Goal: Task Accomplishment & Management: Use online tool/utility

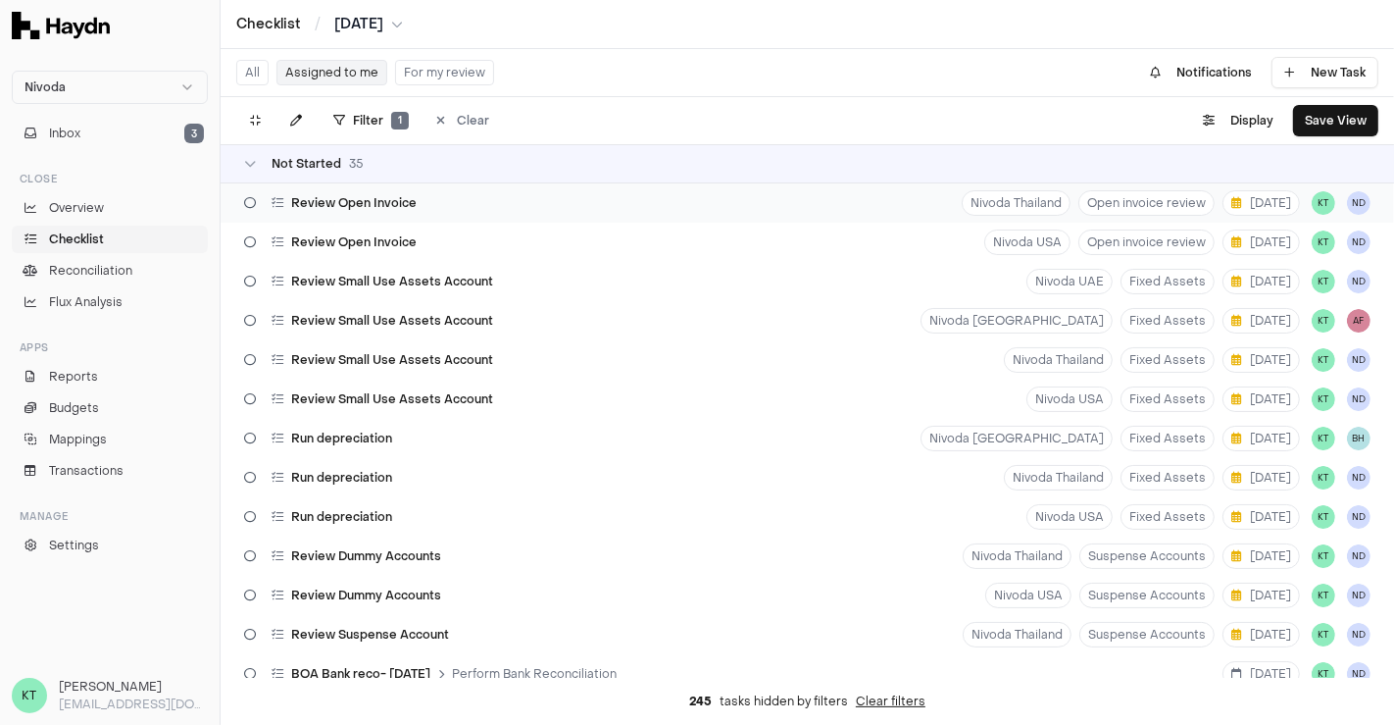
click at [632, 221] on div "Review Open Invoice Nivoda Thailand Open invoice review [DATE] KT ND" at bounding box center [808, 202] width 1174 height 39
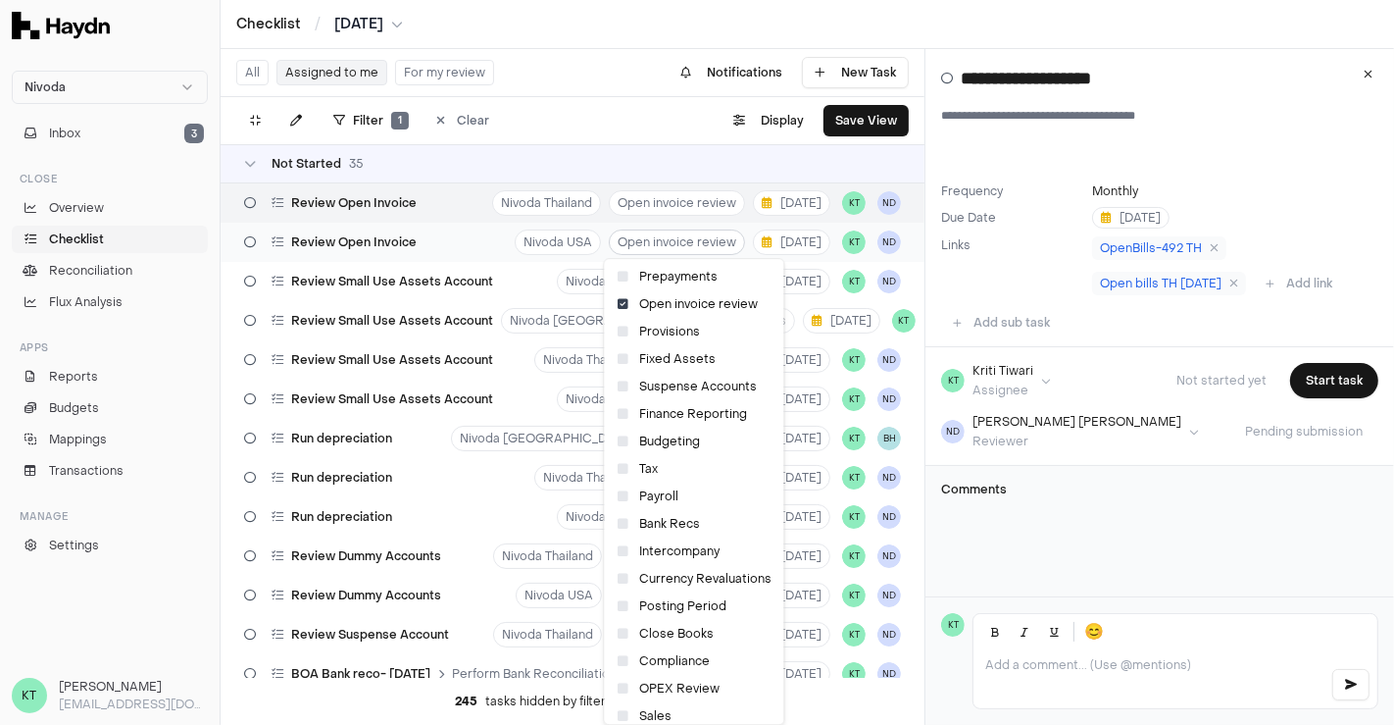
click at [632, 237] on html "Nivoda Inbox 3 Close Overview Checklist Reconciliation Flux Analysis Apps Repor…" at bounding box center [697, 362] width 1394 height 725
click at [436, 231] on html "Nivoda Inbox 3 Close Overview Checklist Reconciliation Flux Analysis Apps Repor…" at bounding box center [697, 362] width 1394 height 725
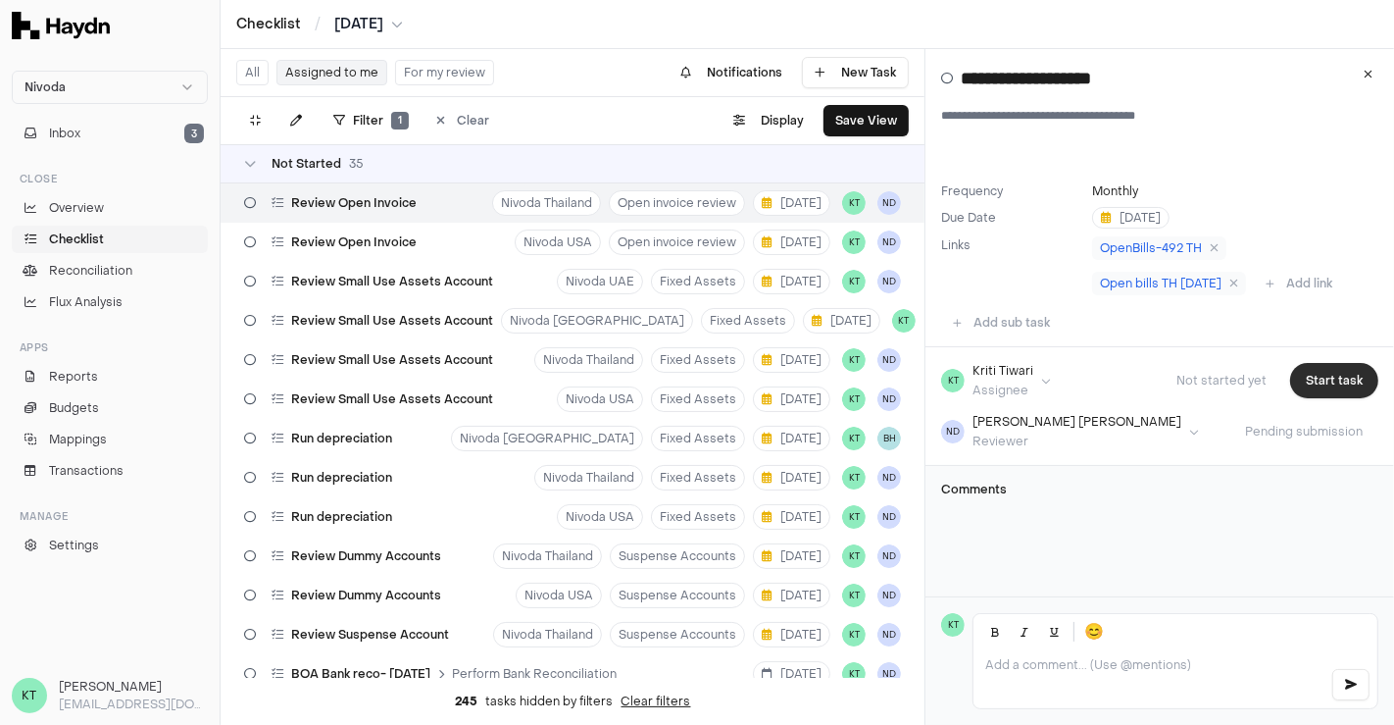
click at [1310, 377] on button "Start task" at bounding box center [1334, 380] width 88 height 35
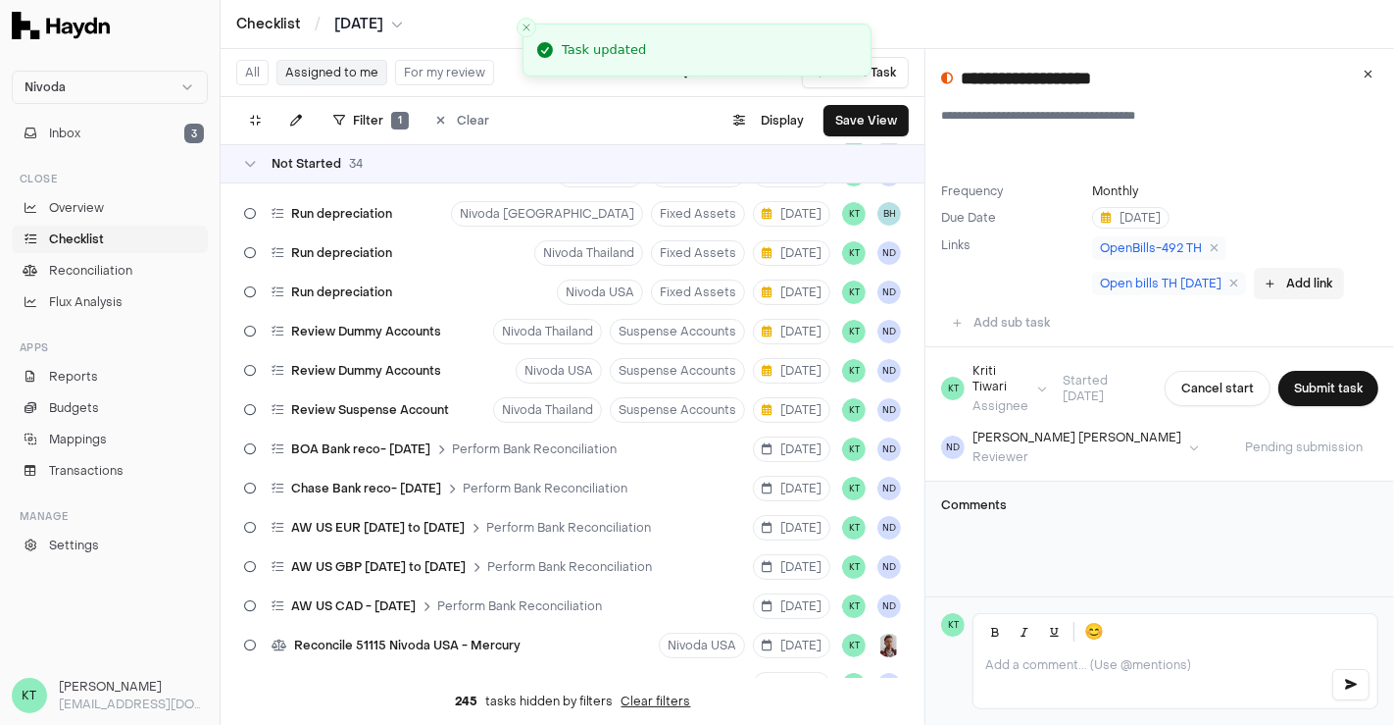
click at [1317, 285] on button "Add link" at bounding box center [1299, 283] width 90 height 31
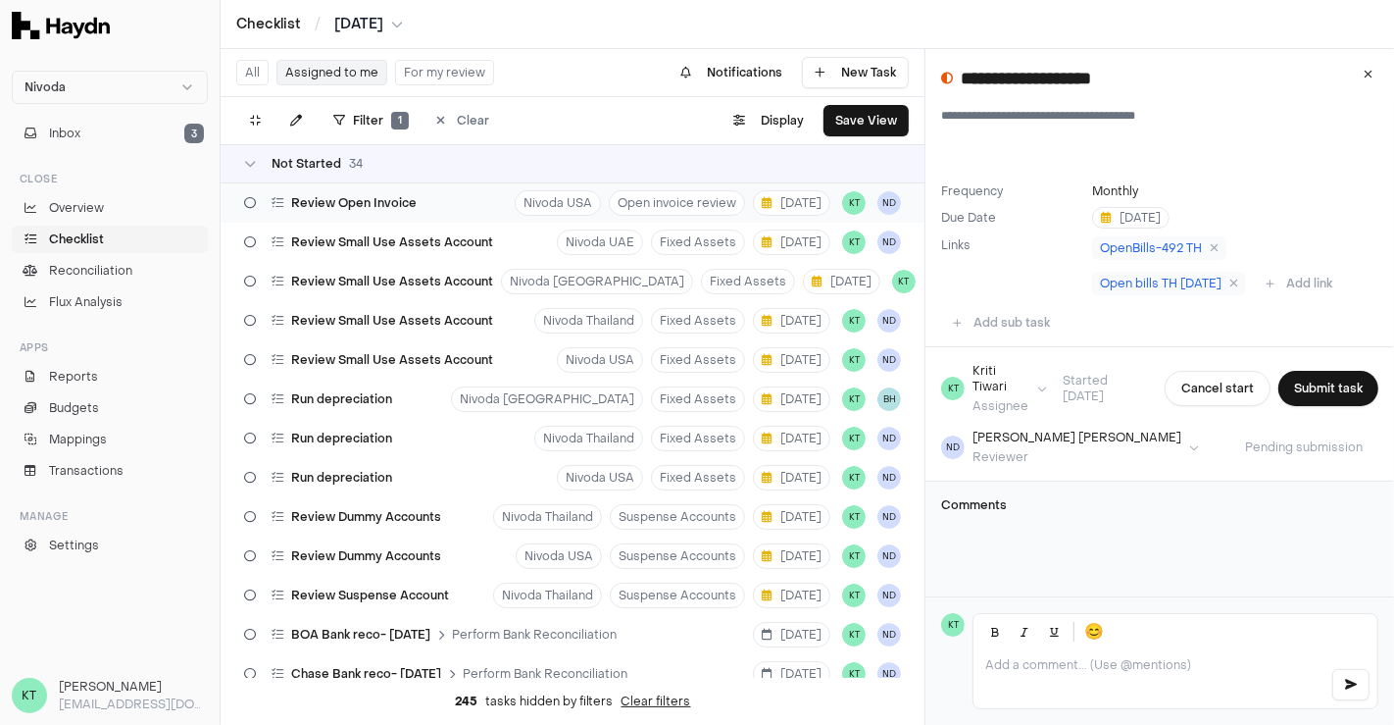
click at [455, 214] on div "Review Open Invoice Nivoda USA Open invoice review [DATE] KT ND" at bounding box center [573, 202] width 704 height 39
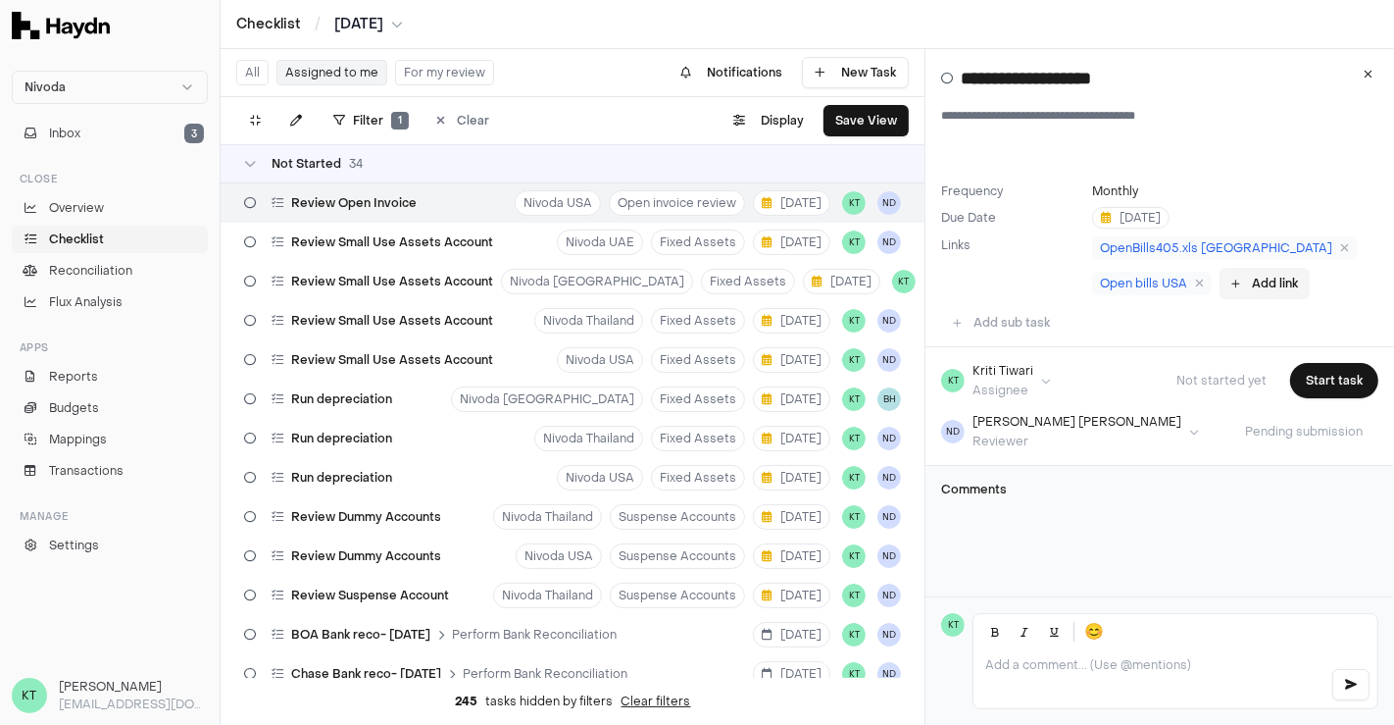
click at [1265, 285] on button "Add link" at bounding box center [1265, 283] width 90 height 31
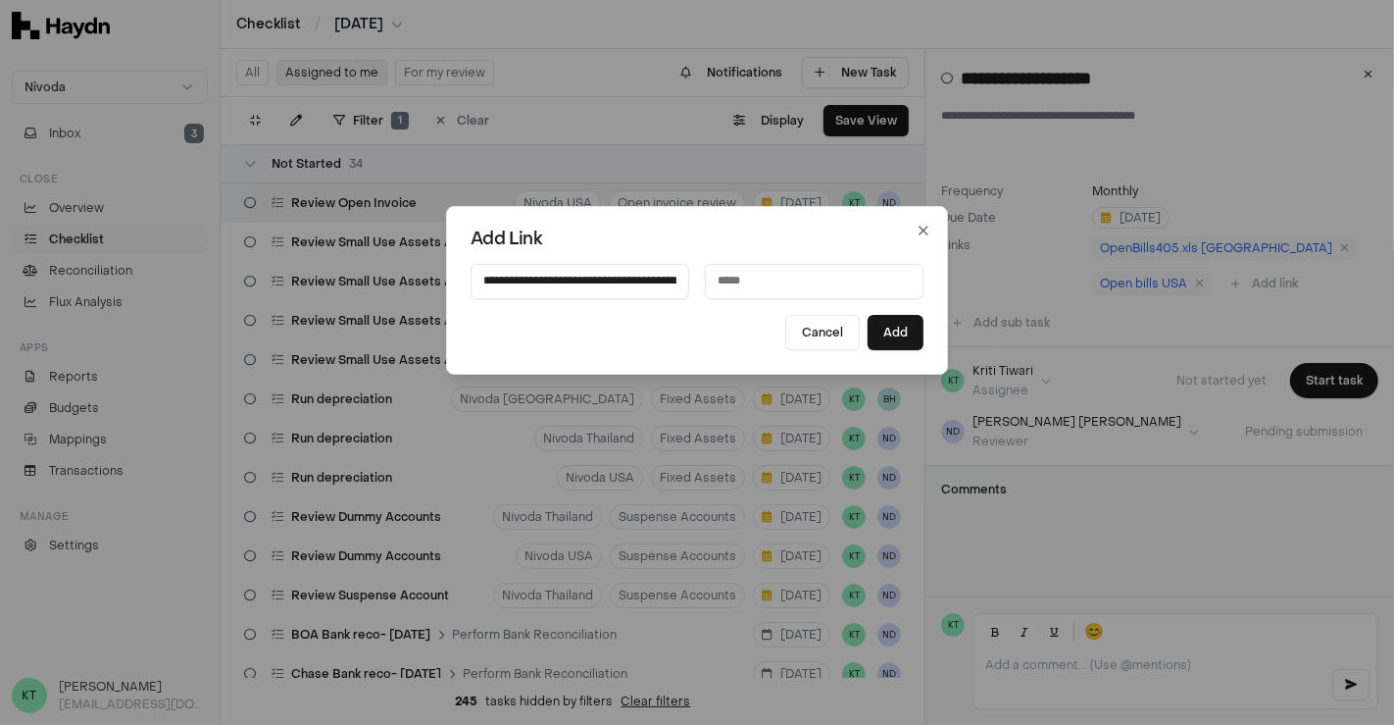
scroll to position [0, 595]
type input "**********"
click at [789, 296] on input at bounding box center [814, 281] width 219 height 35
type input "**********"
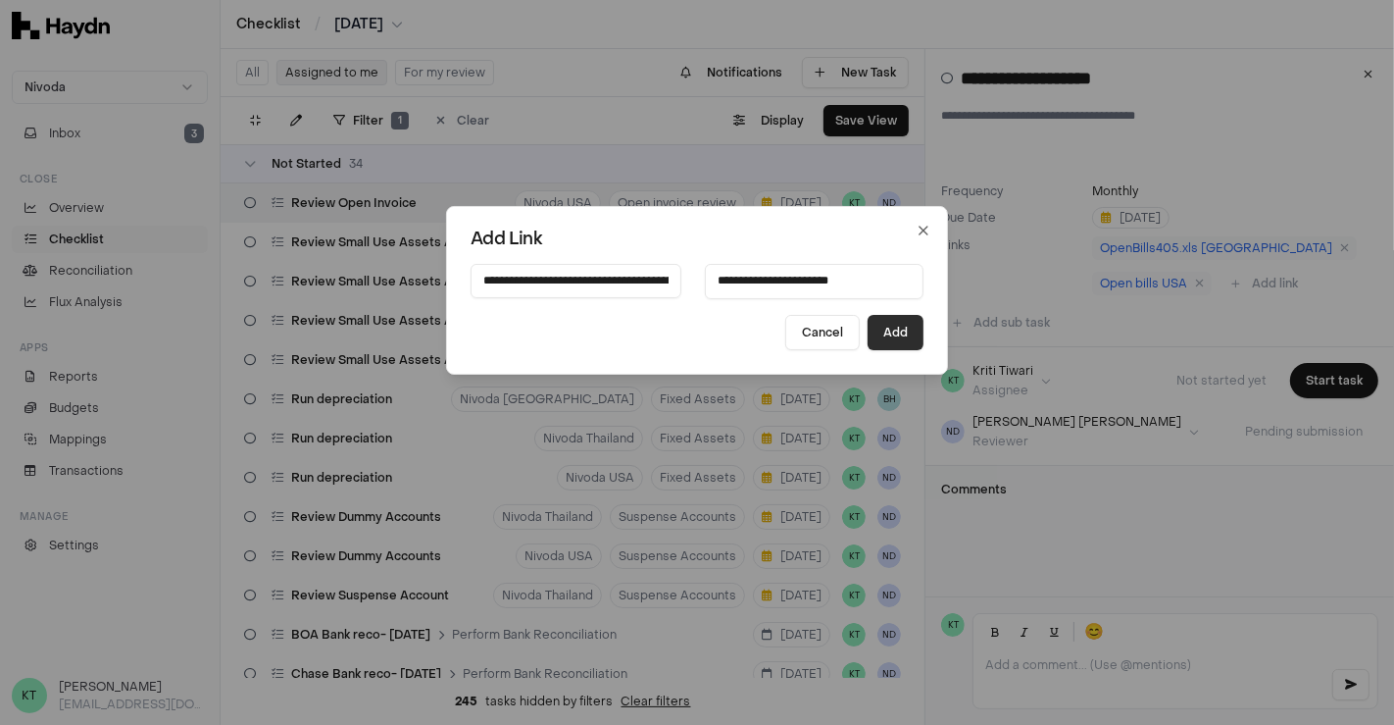
click at [883, 332] on button "Add" at bounding box center [896, 332] width 56 height 35
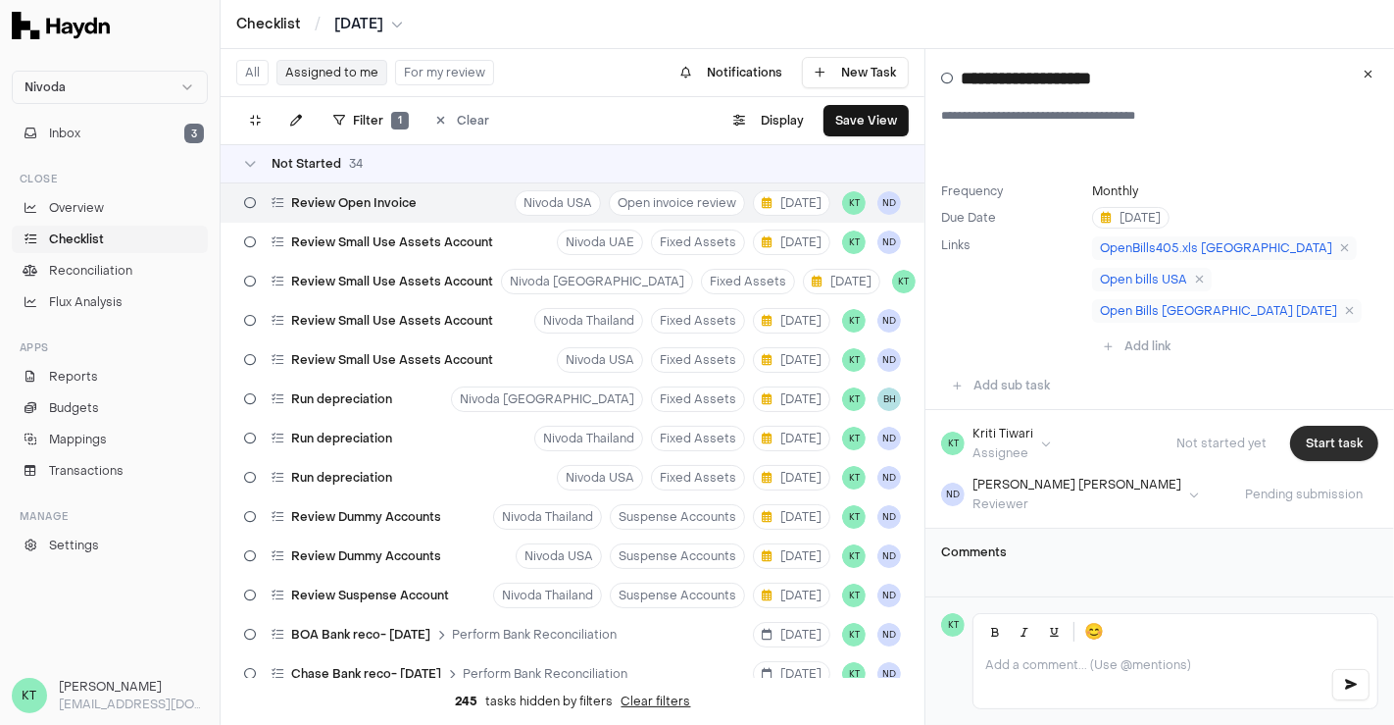
click at [1320, 449] on button "Start task" at bounding box center [1334, 442] width 88 height 35
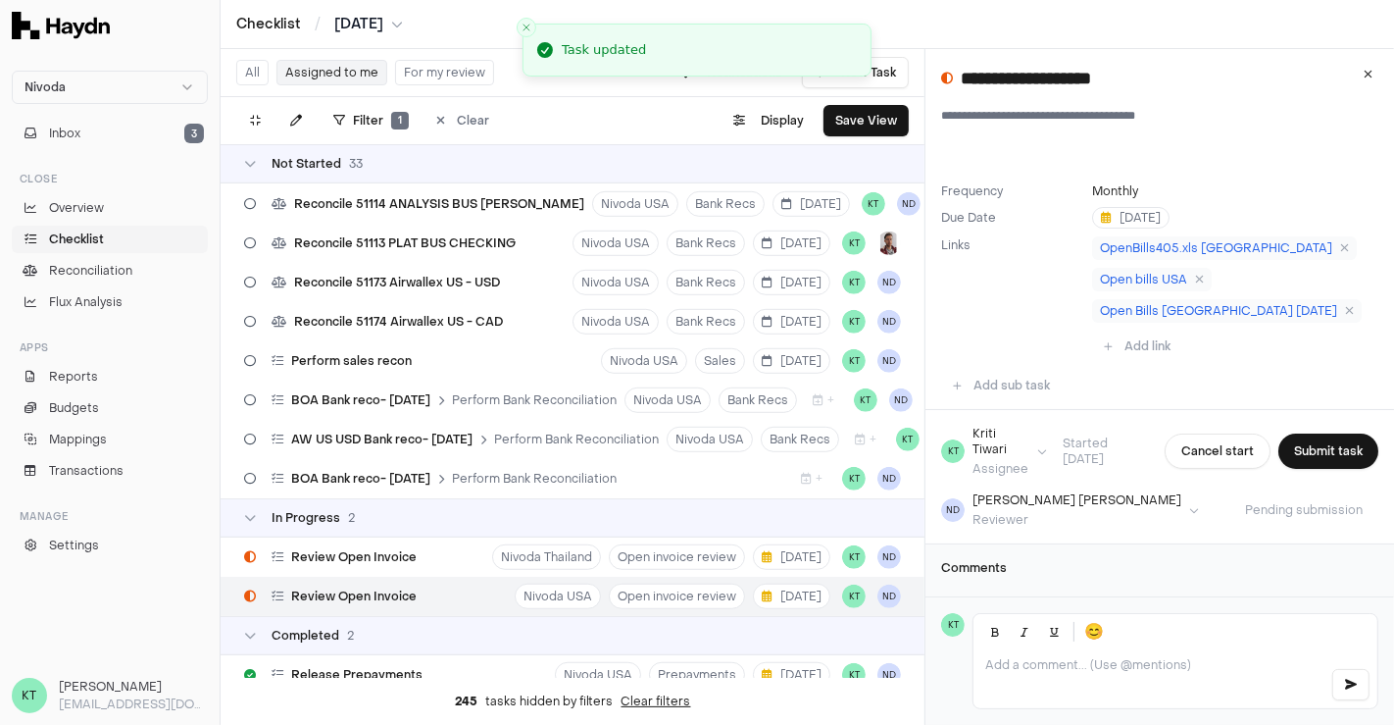
scroll to position [1090, 0]
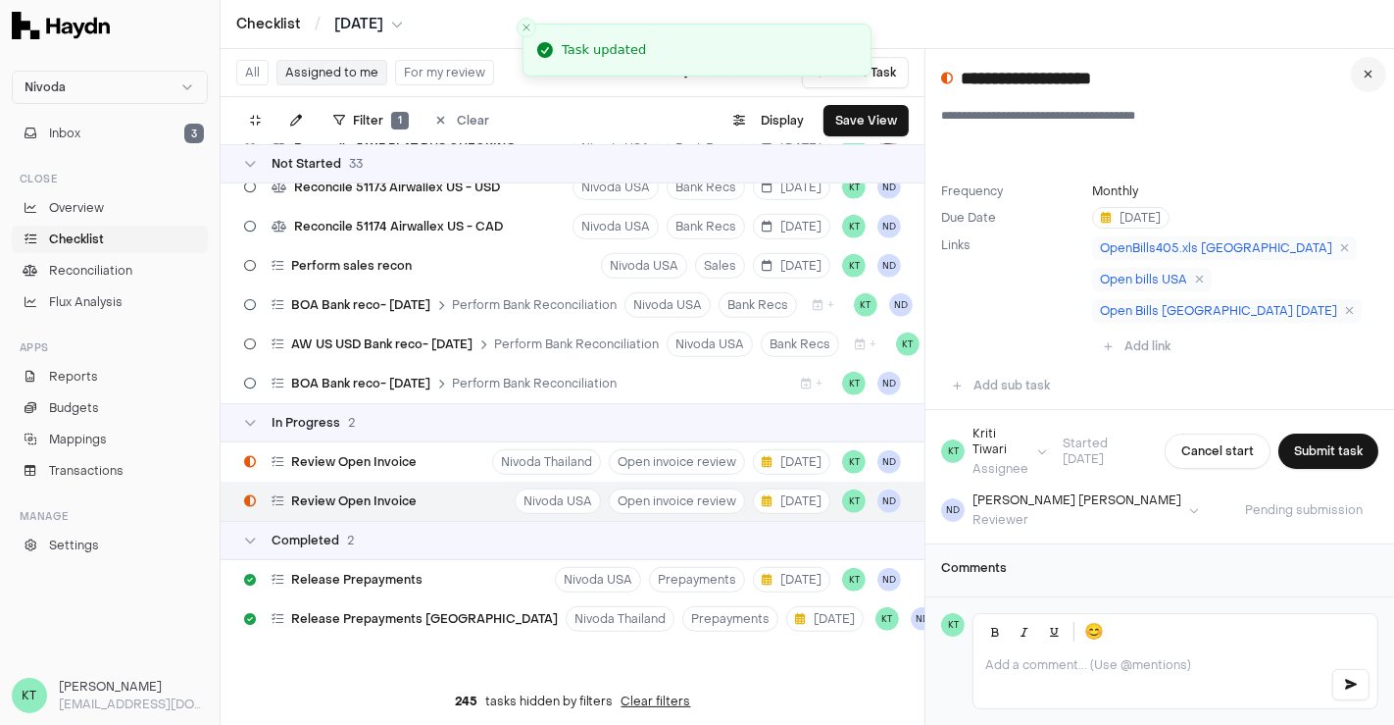
click at [1368, 84] on button at bounding box center [1368, 74] width 35 height 35
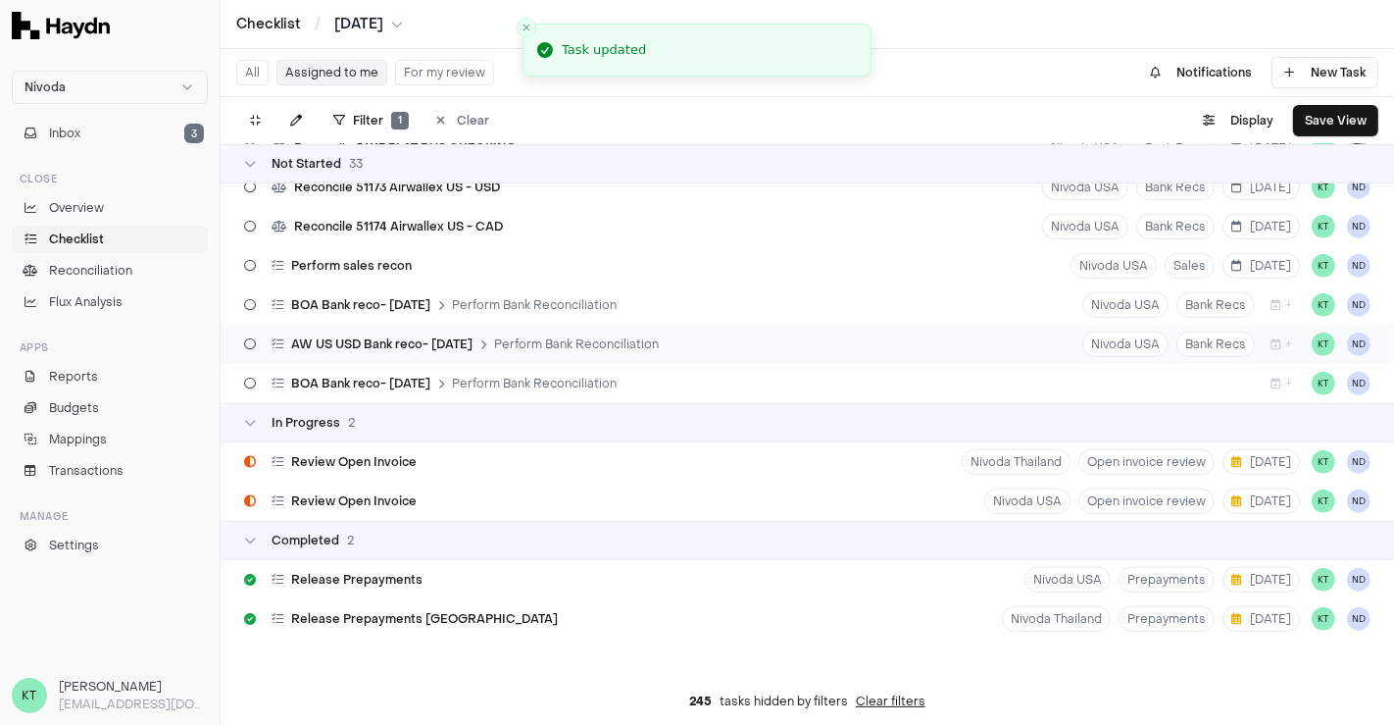
scroll to position [1074, 0]
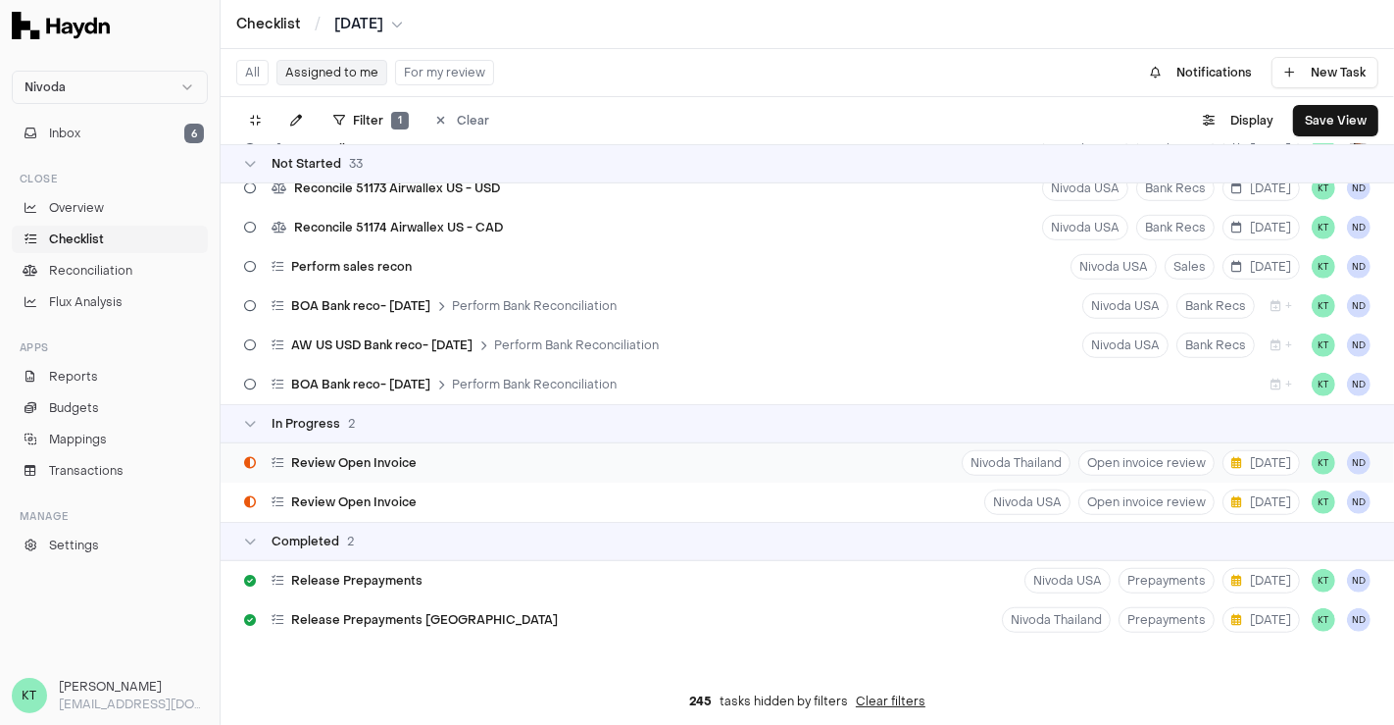
click at [600, 465] on div "Review Open Invoice Nivoda Thailand Open invoice review [DATE] KT ND" at bounding box center [808, 462] width 1174 height 39
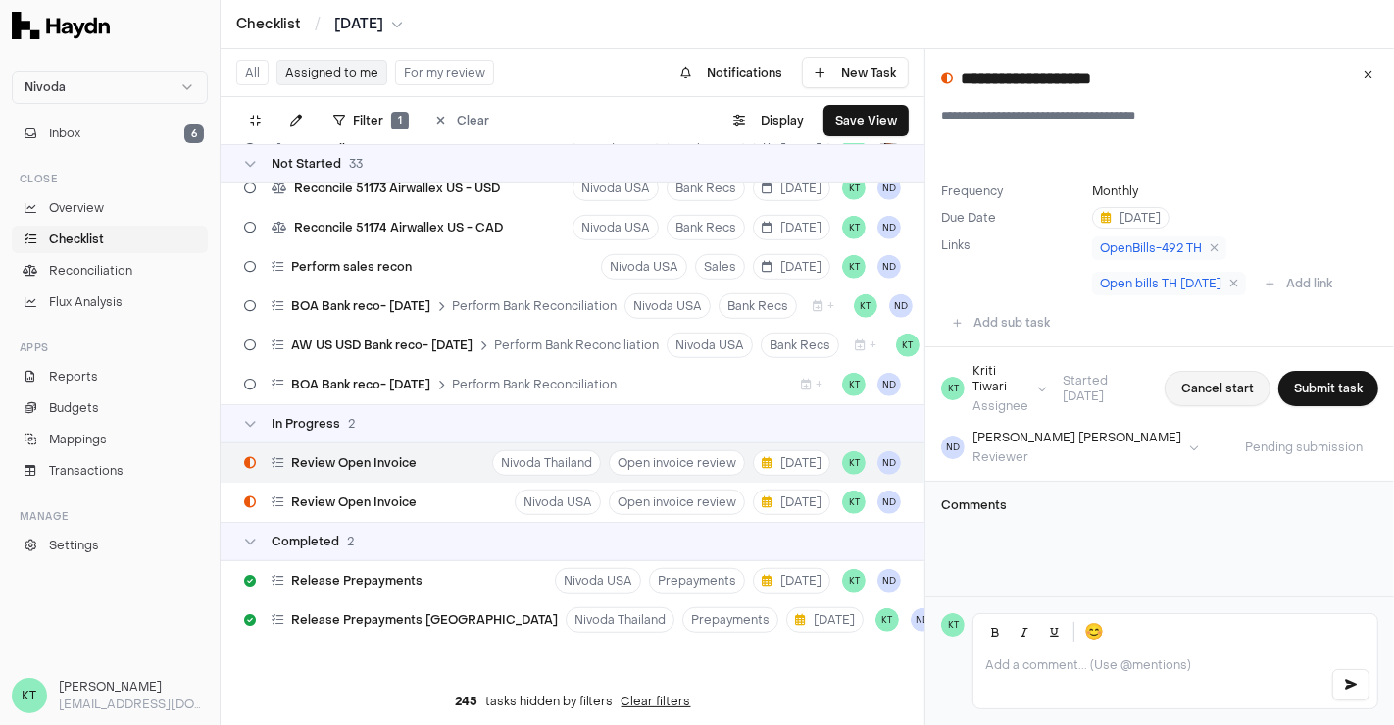
click at [1204, 381] on button "Cancel start" at bounding box center [1218, 388] width 106 height 35
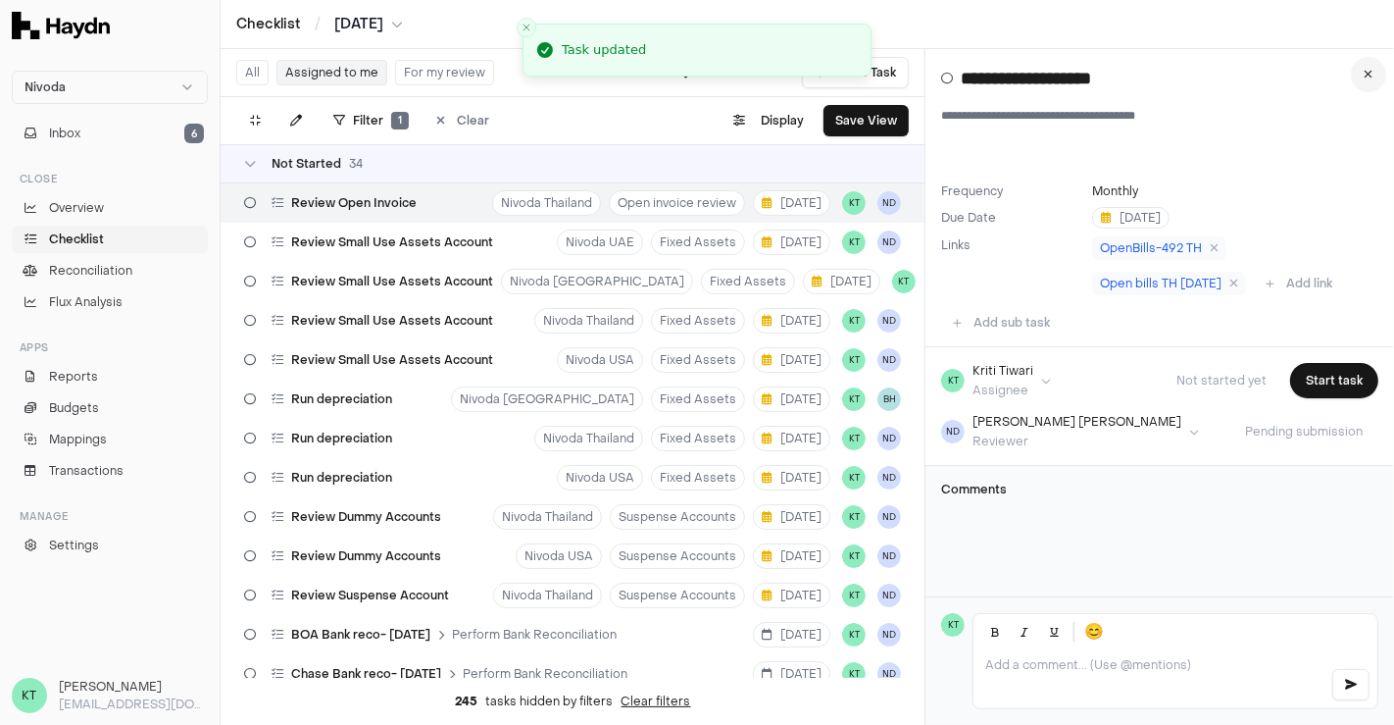
click at [1368, 82] on button at bounding box center [1368, 74] width 35 height 35
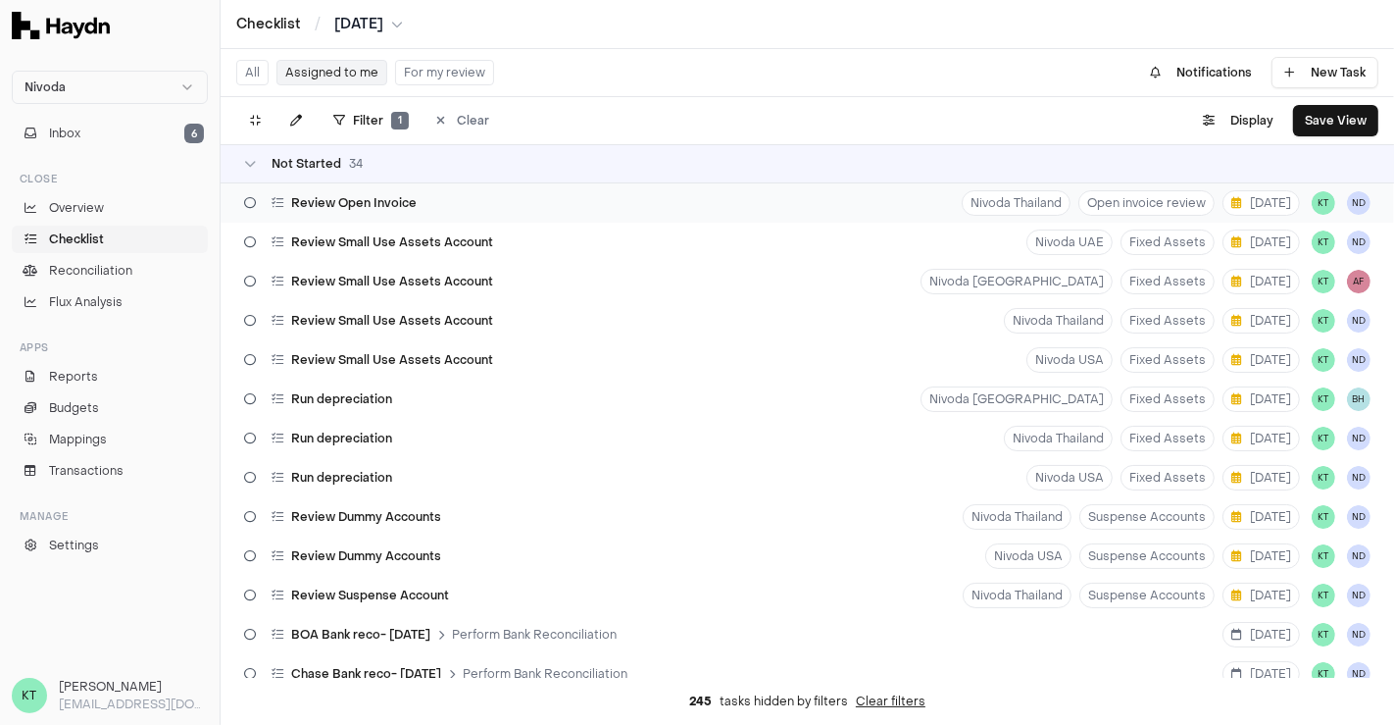
click at [611, 199] on div "Review Open Invoice Nivoda Thailand Open invoice review [DATE] KT ND" at bounding box center [808, 202] width 1174 height 39
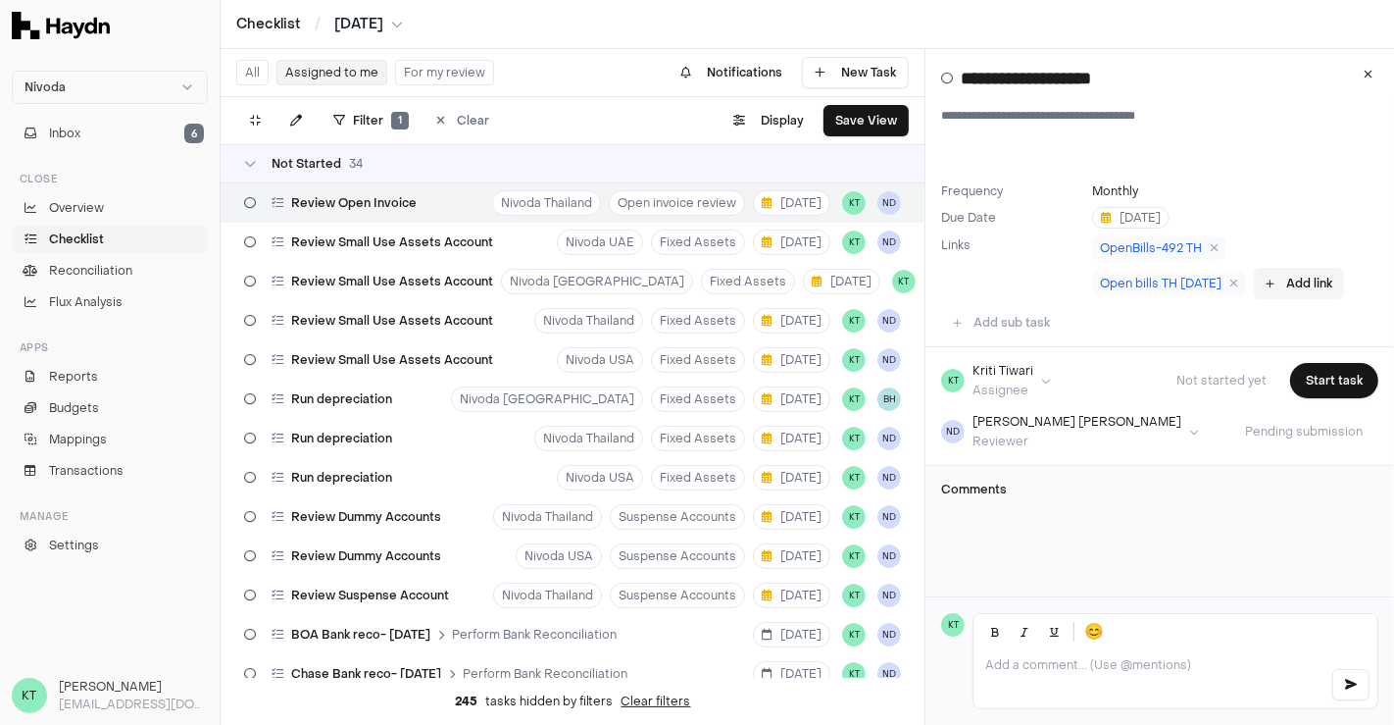
click at [1316, 287] on button "Add link" at bounding box center [1299, 283] width 90 height 31
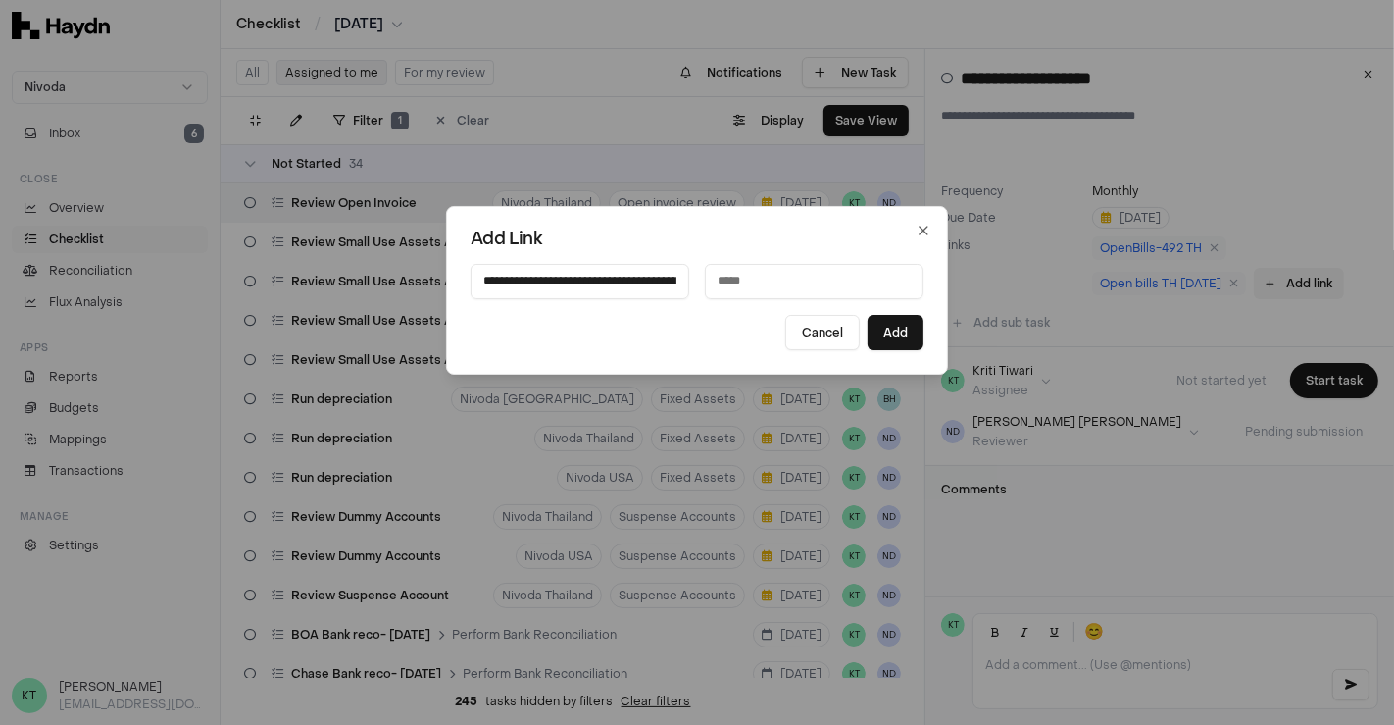
scroll to position [0, 607]
type input "**********"
click at [853, 290] on input at bounding box center [814, 281] width 219 height 35
type input "**********"
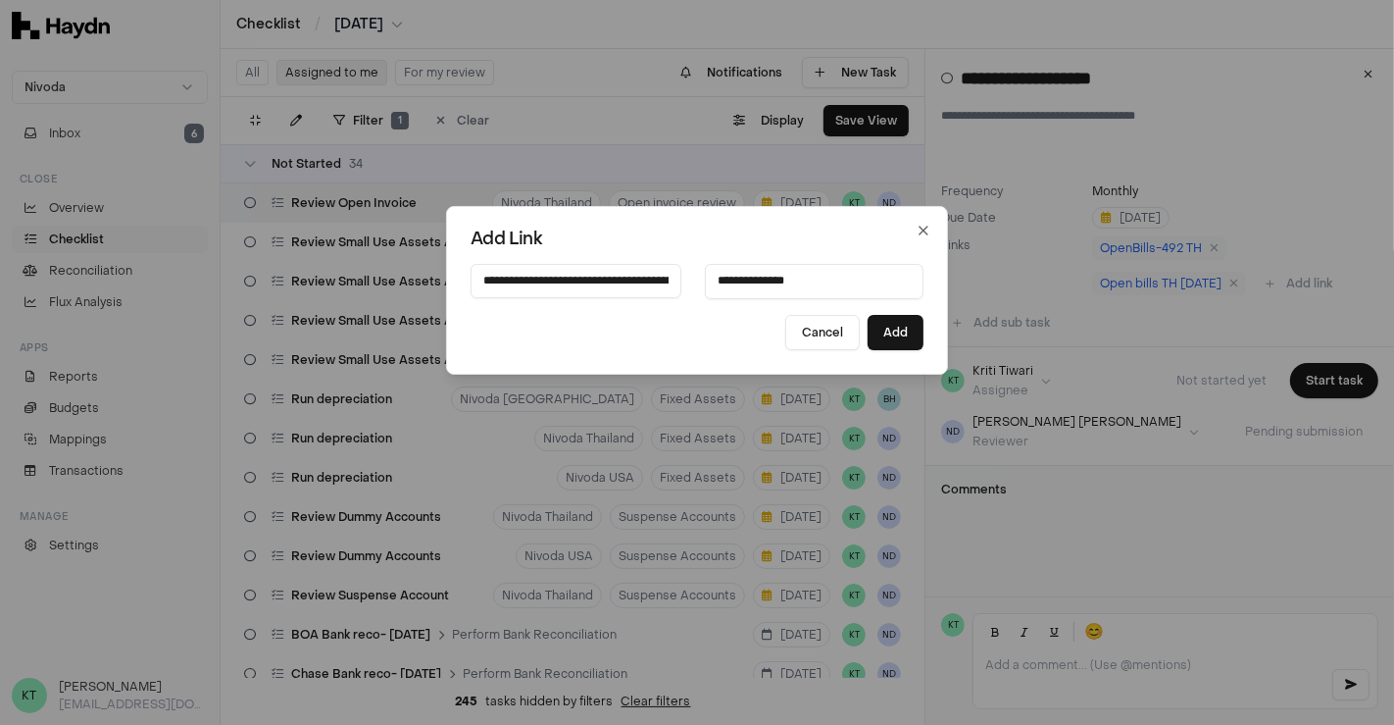
click at [704, 346] on div "Cancel Add" at bounding box center [697, 332] width 453 height 35
click at [872, 337] on button "Add" at bounding box center [896, 332] width 56 height 35
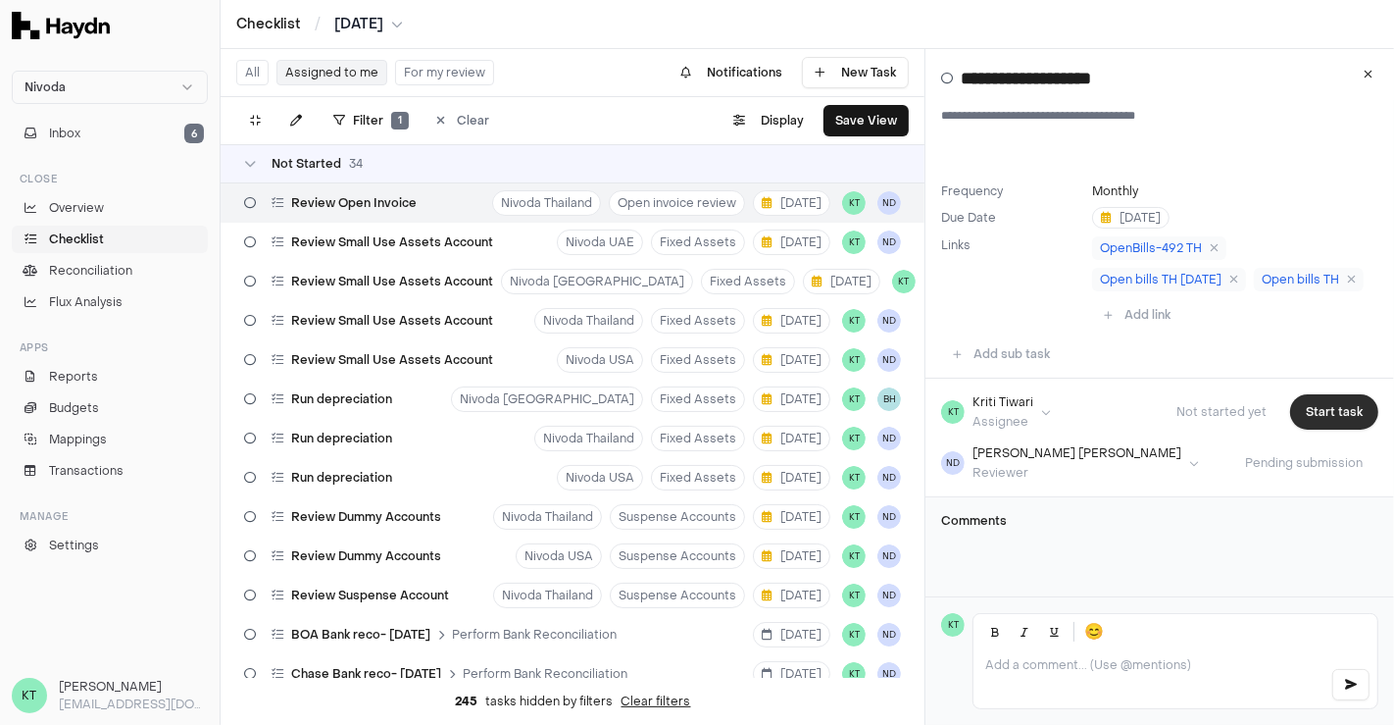
click at [1331, 414] on button "Start task" at bounding box center [1334, 411] width 88 height 35
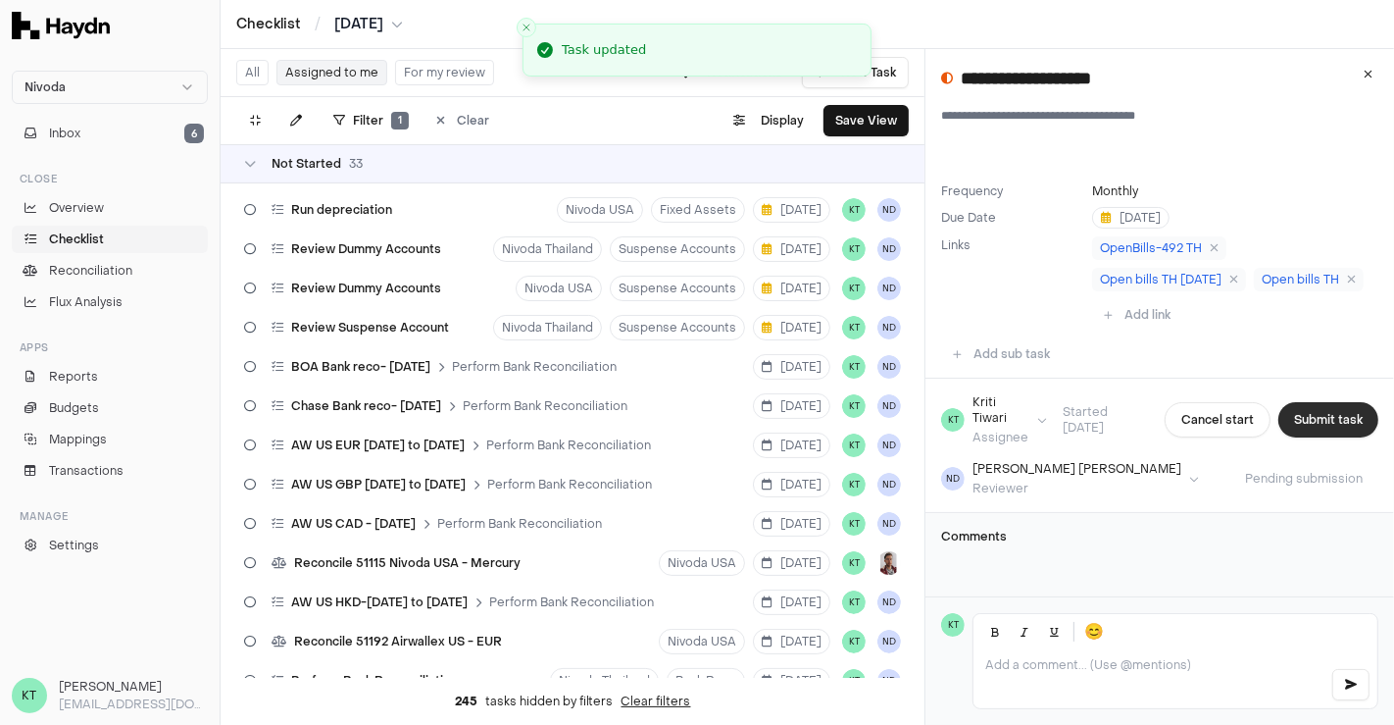
click at [1326, 414] on button "Submit task" at bounding box center [1328, 419] width 100 height 35
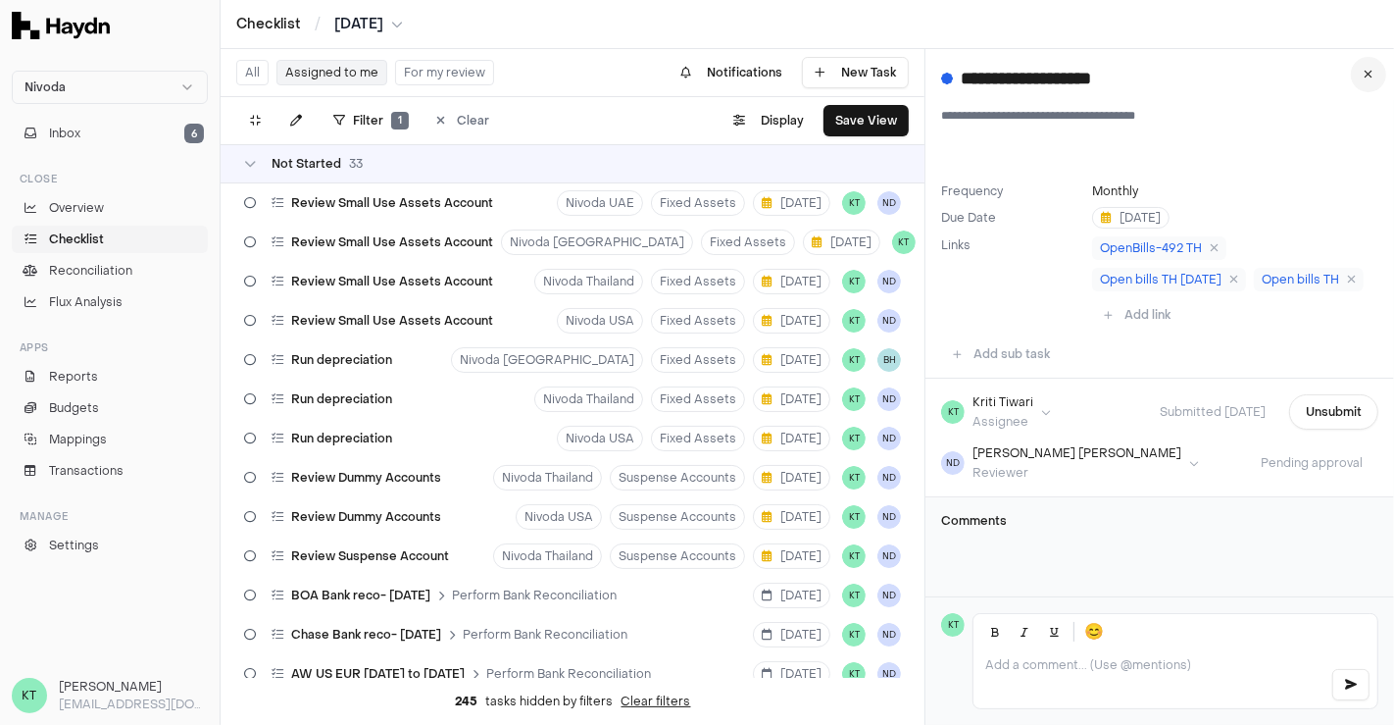
click at [1372, 88] on button at bounding box center [1368, 74] width 35 height 35
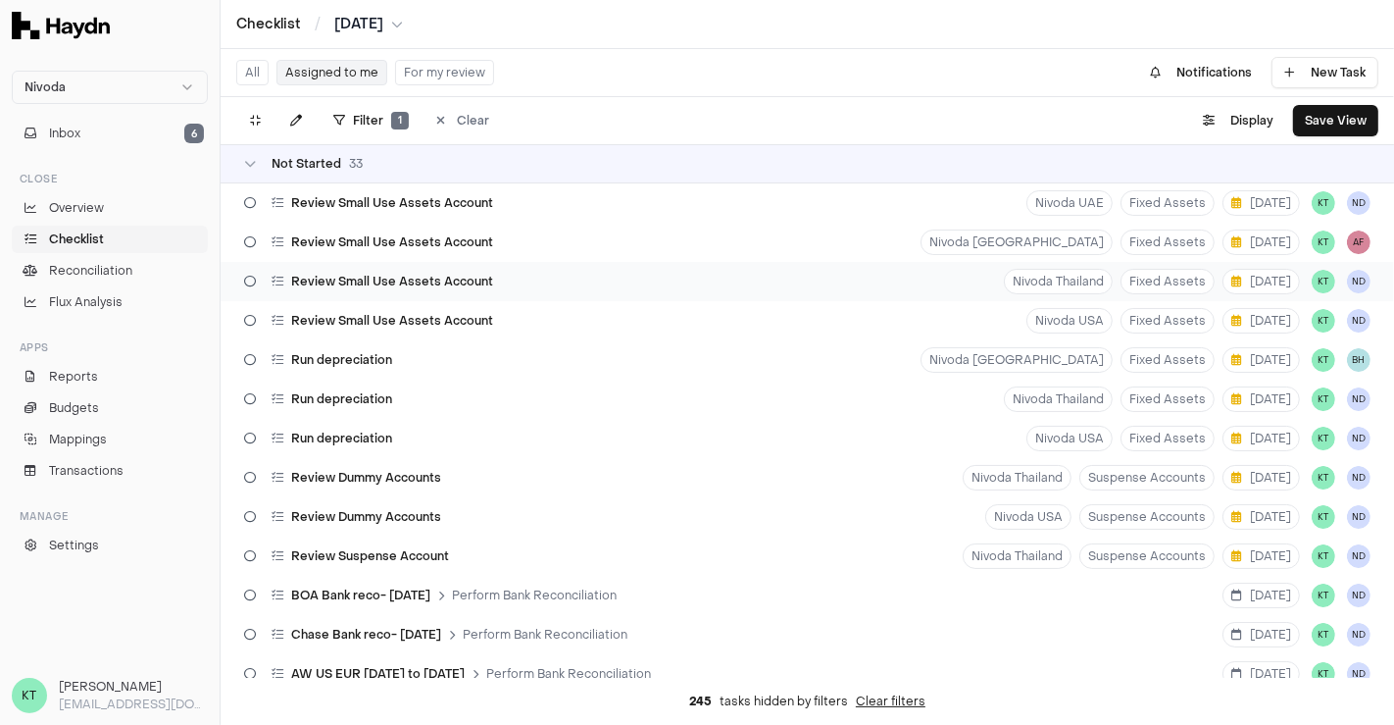
click at [560, 272] on div "Review Small Use Assets Account Nivoda Thailand Fixed Assets [DATE] KT ND" at bounding box center [808, 281] width 1174 height 39
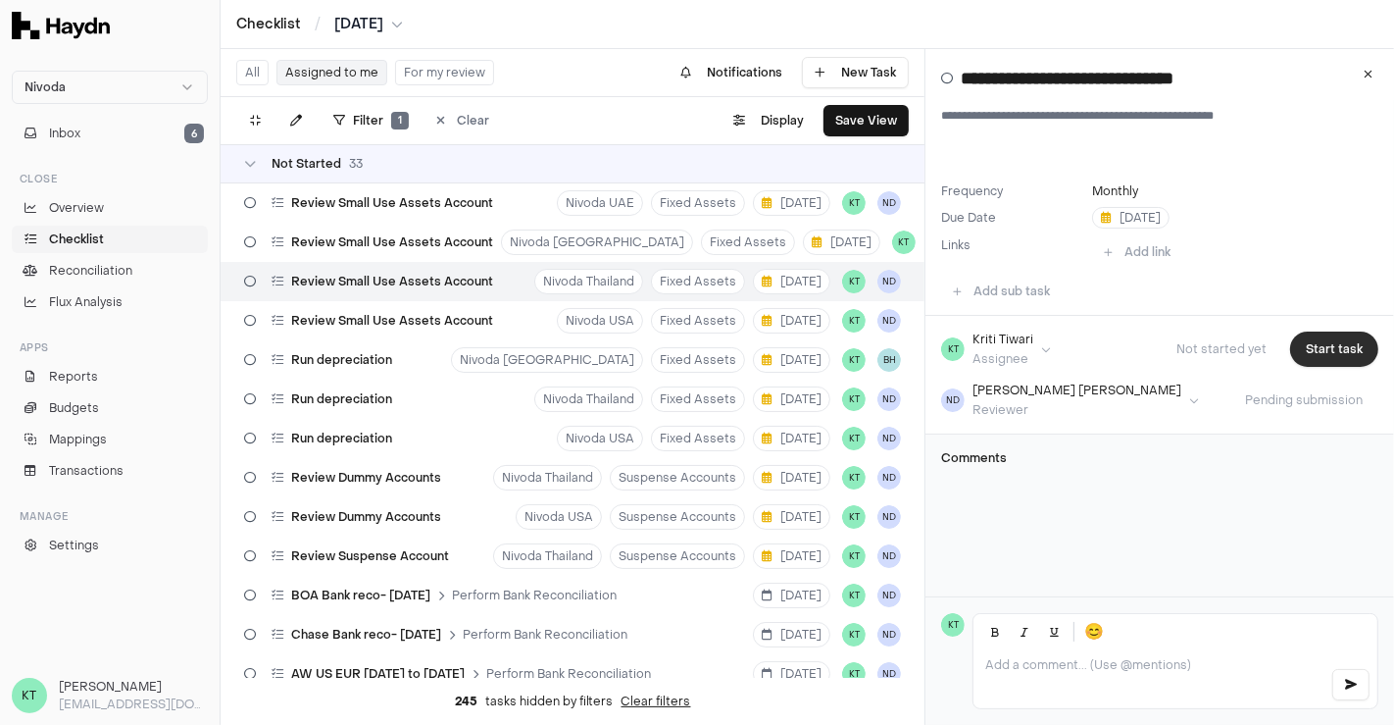
click at [1324, 344] on button "Start task" at bounding box center [1334, 348] width 88 height 35
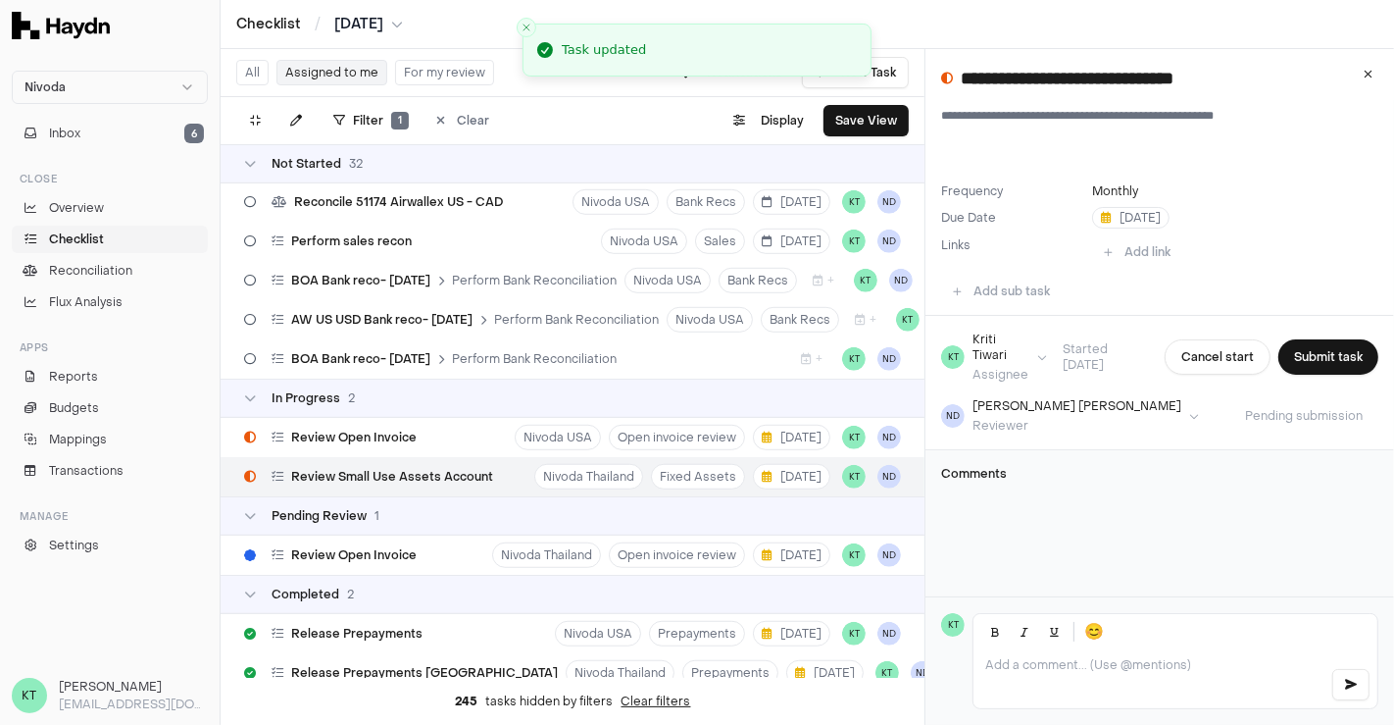
scroll to position [1129, 0]
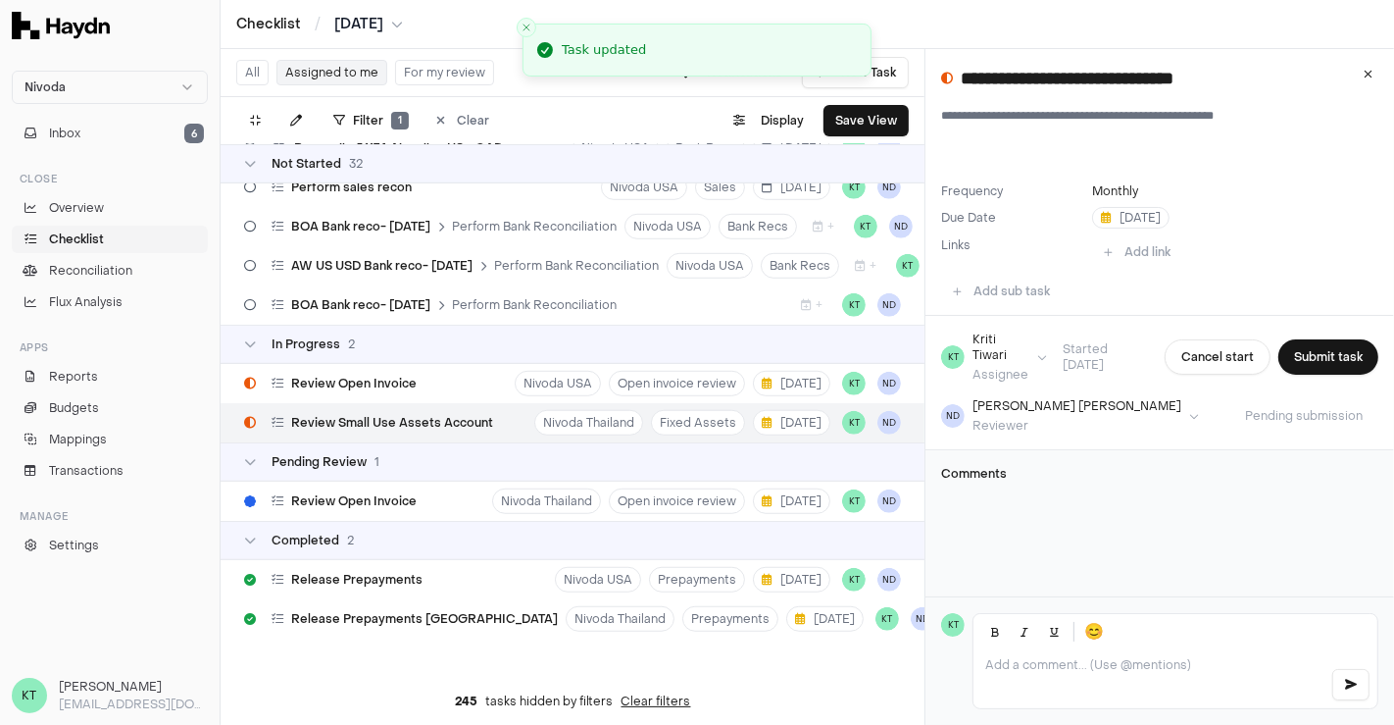
click at [1125, 669] on p at bounding box center [1149, 665] width 329 height 16
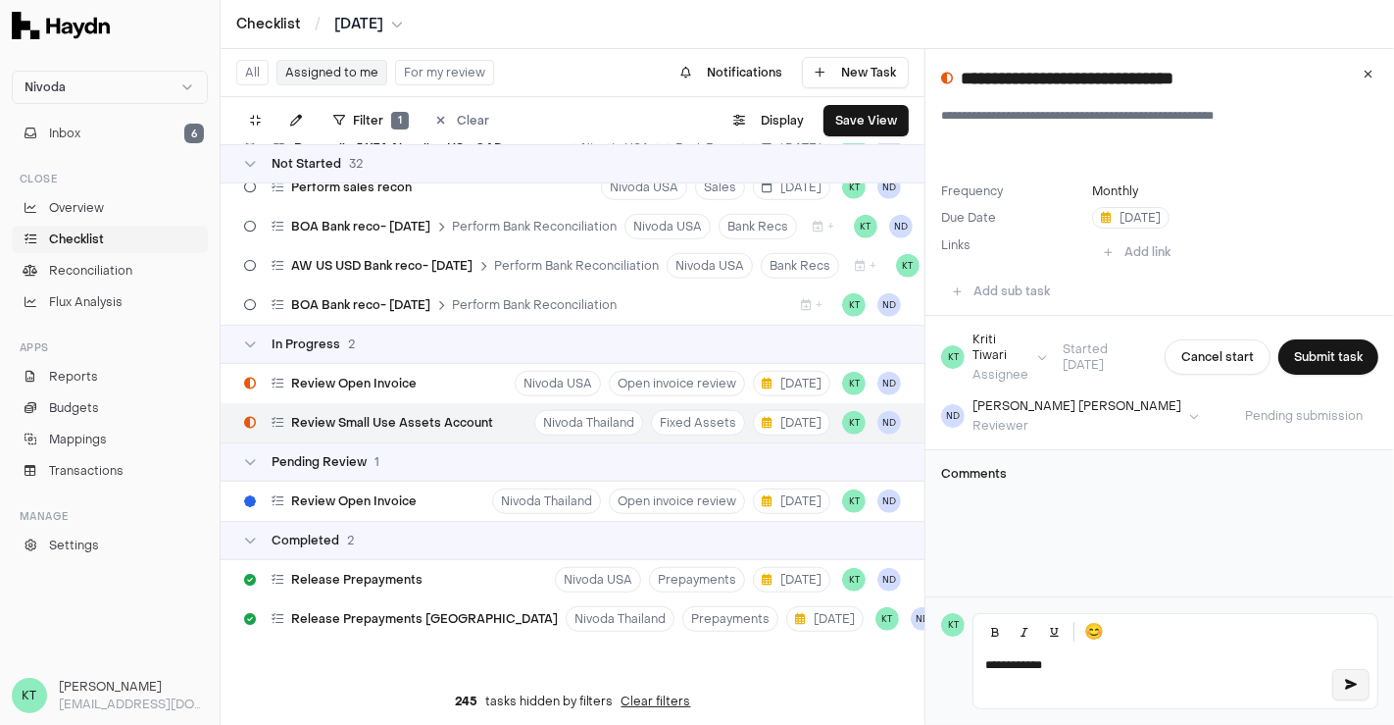
click at [1345, 673] on button "button" at bounding box center [1350, 684] width 37 height 31
click at [1312, 342] on button "Submit task" at bounding box center [1328, 356] width 100 height 35
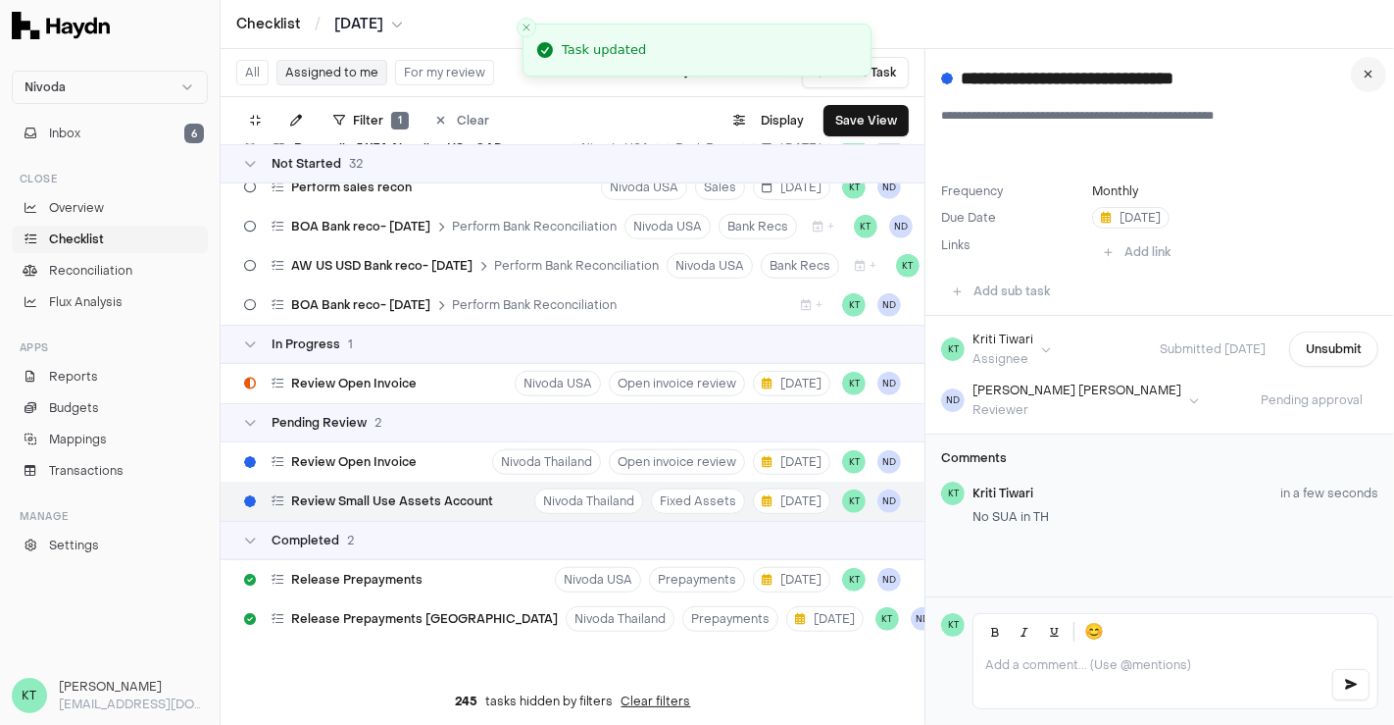
click at [1366, 66] on button at bounding box center [1368, 74] width 35 height 35
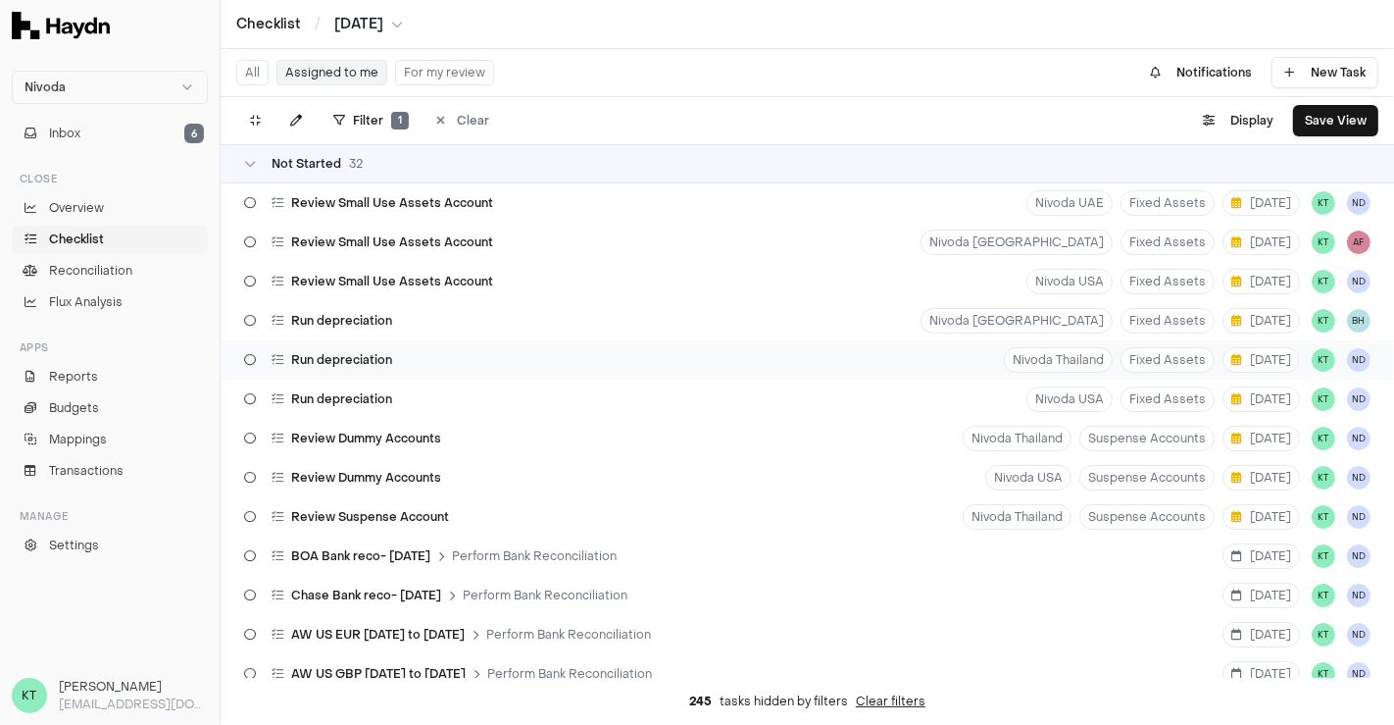
click at [691, 349] on div "Run depreciation Nivoda Thailand Fixed Assets [DATE] KT ND" at bounding box center [808, 359] width 1174 height 39
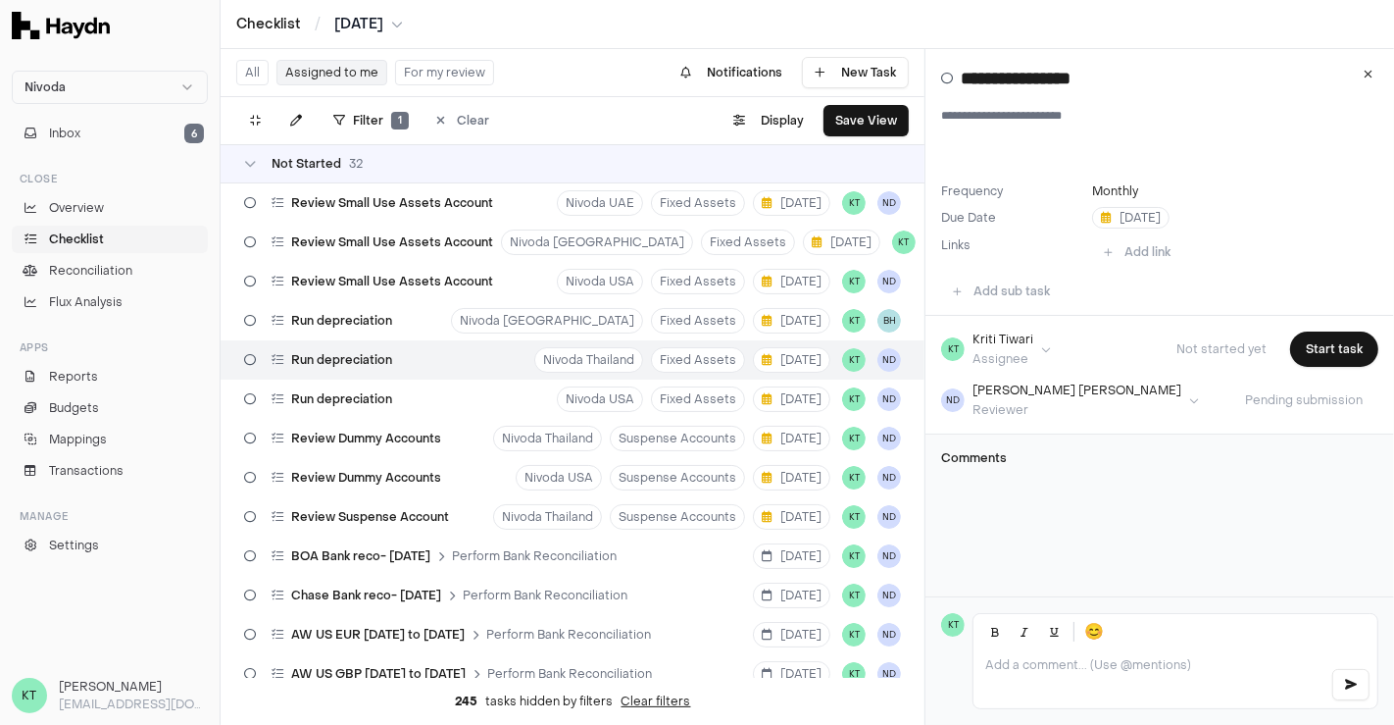
click at [1116, 651] on div at bounding box center [1176, 678] width 404 height 59
click at [1340, 686] on button "button" at bounding box center [1350, 684] width 37 height 31
click at [1298, 344] on button "Start task" at bounding box center [1334, 348] width 88 height 35
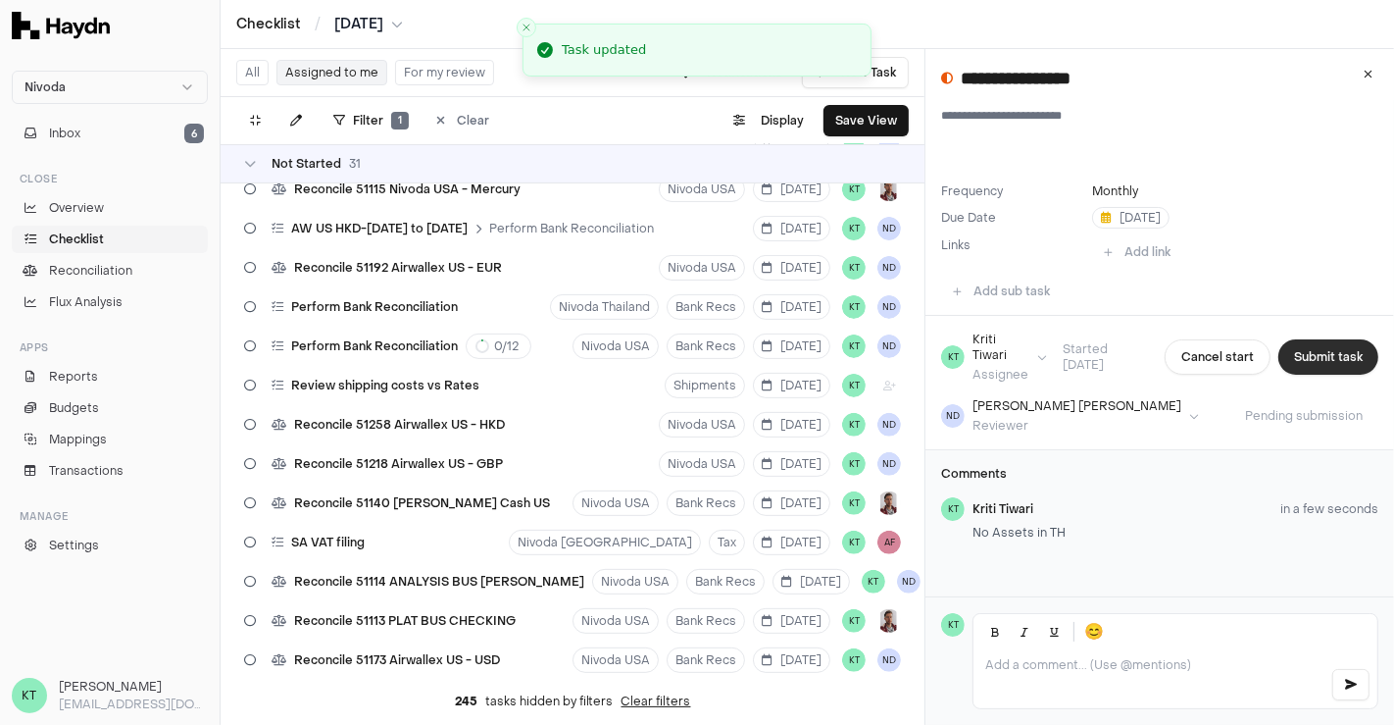
click at [1322, 348] on button "Submit task" at bounding box center [1328, 356] width 100 height 35
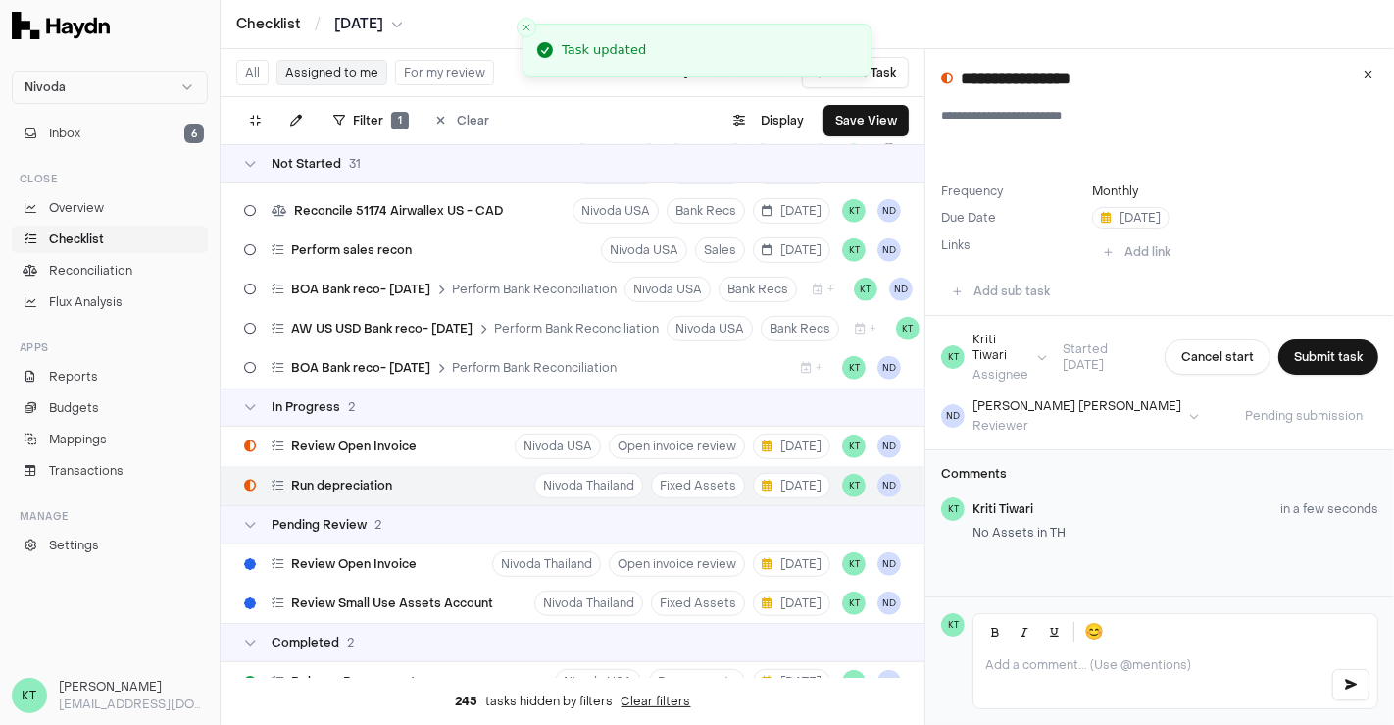
scroll to position [1094, 0]
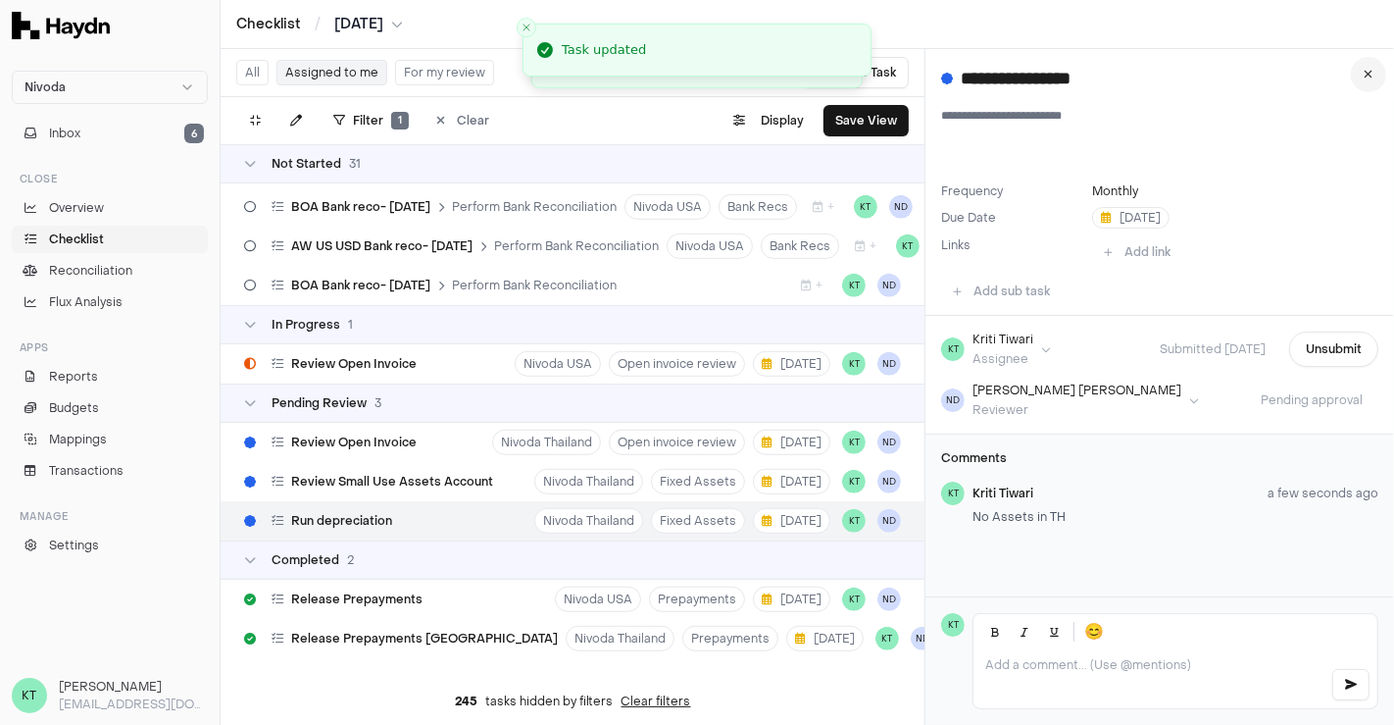
click at [1371, 81] on button at bounding box center [1368, 74] width 35 height 35
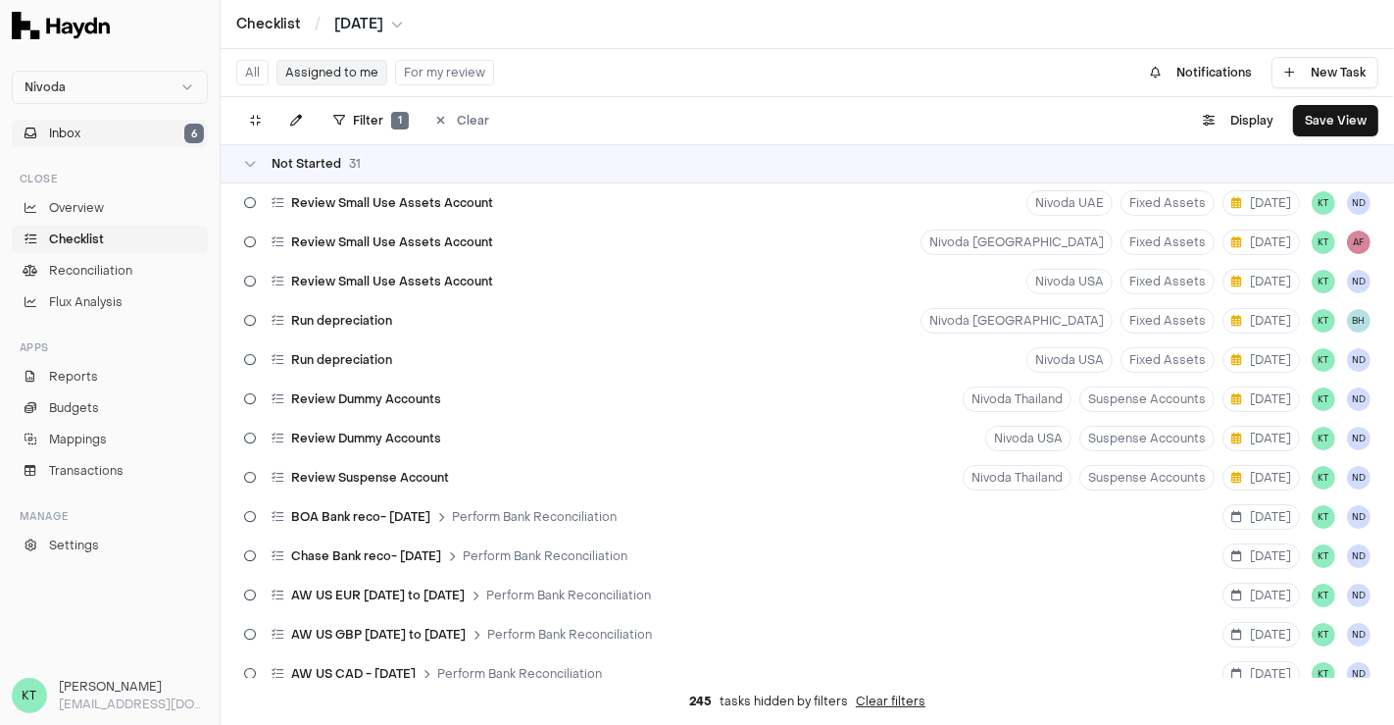
click at [82, 133] on button "Inbox 6" at bounding box center [110, 133] width 196 height 27
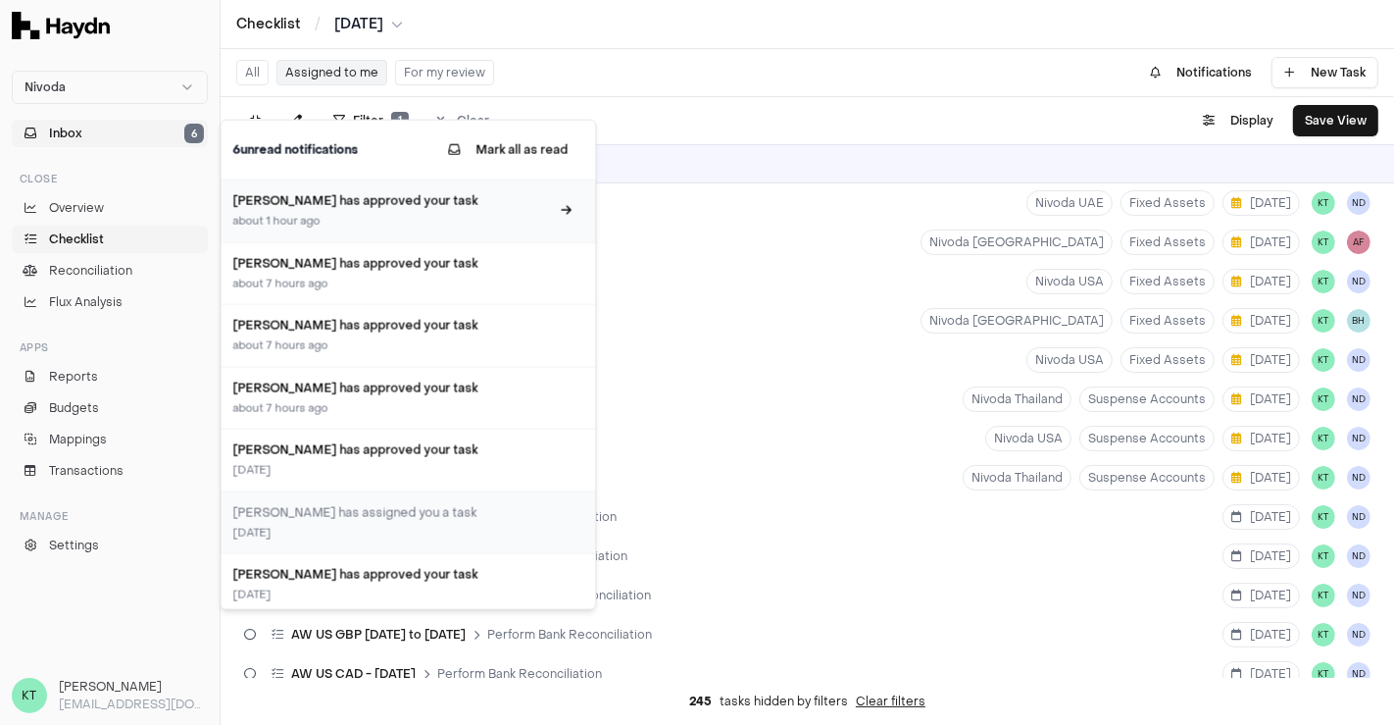
click at [456, 211] on div "[PERSON_NAME] has approved your task about 1 hour ago" at bounding box center [390, 211] width 317 height 38
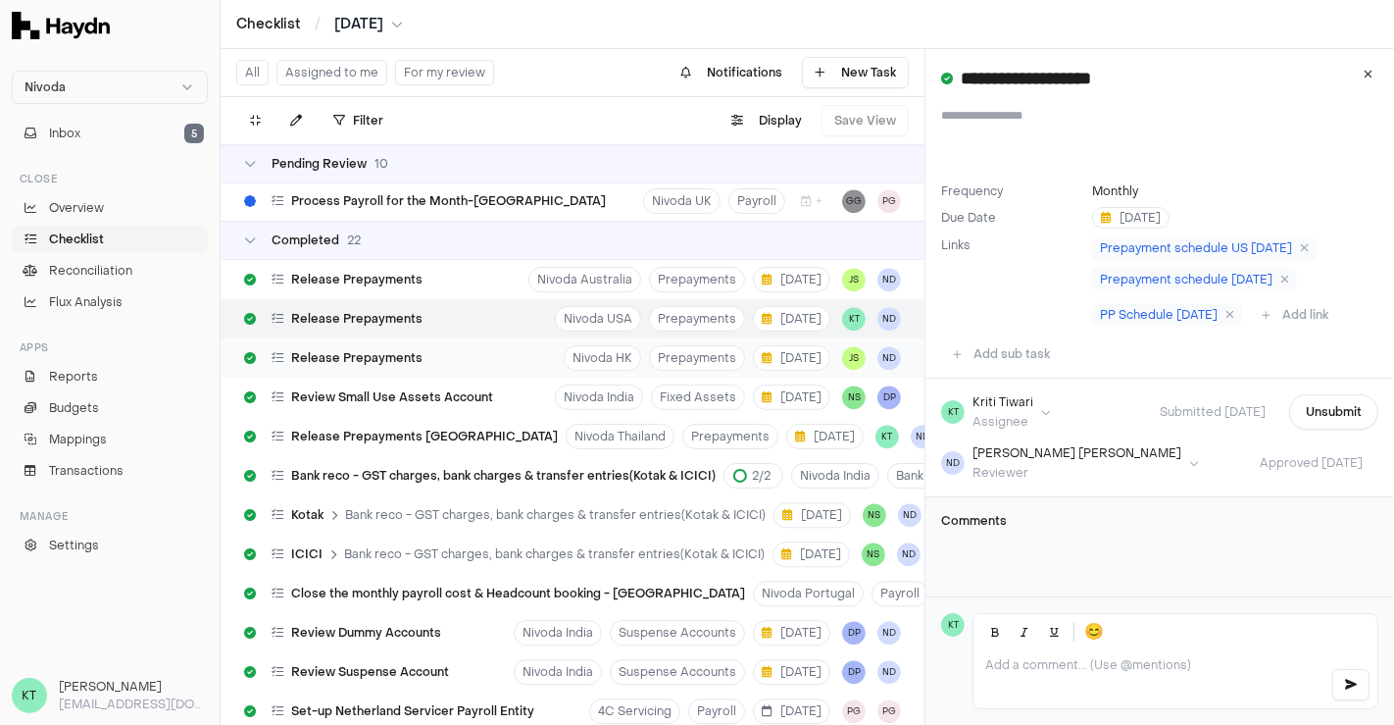
scroll to position [10236, 0]
click at [157, 128] on button "Inbox 5" at bounding box center [110, 133] width 196 height 27
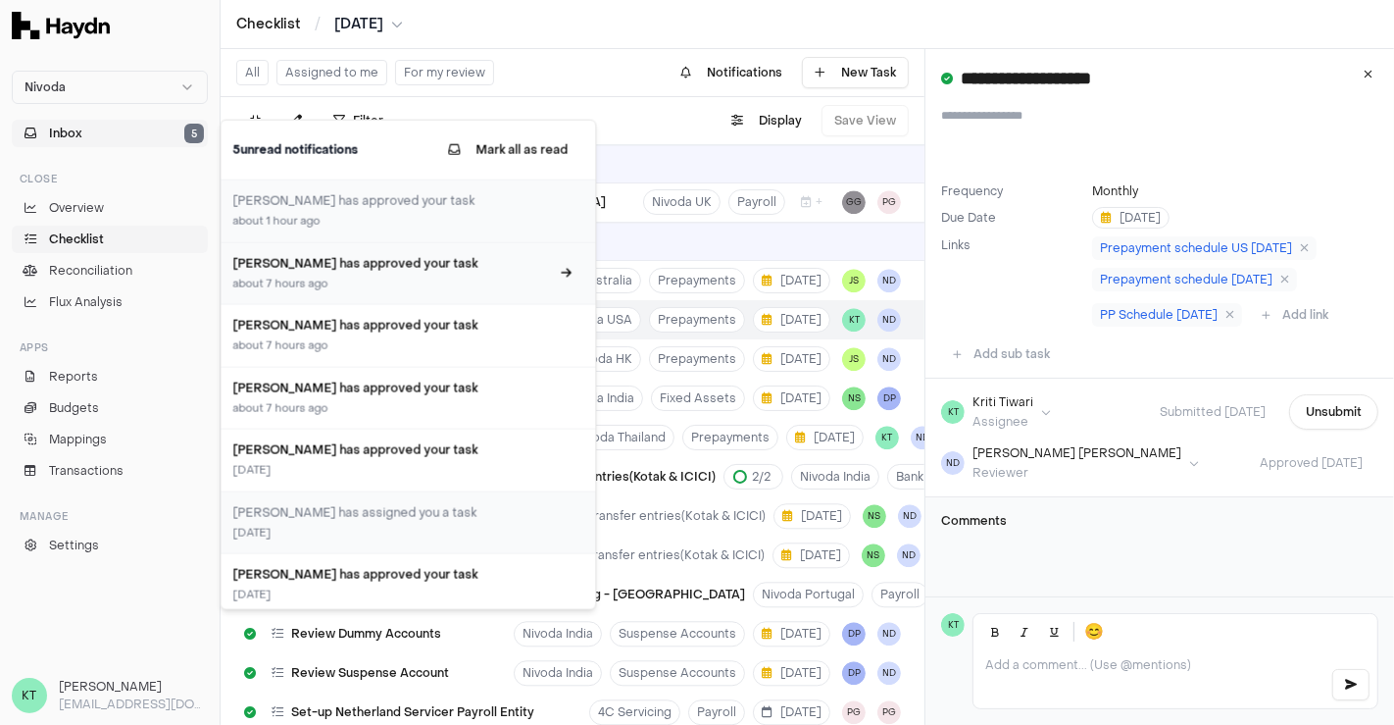
click at [389, 290] on div "about 7 hours ago" at bounding box center [390, 283] width 317 height 17
type input "**********"
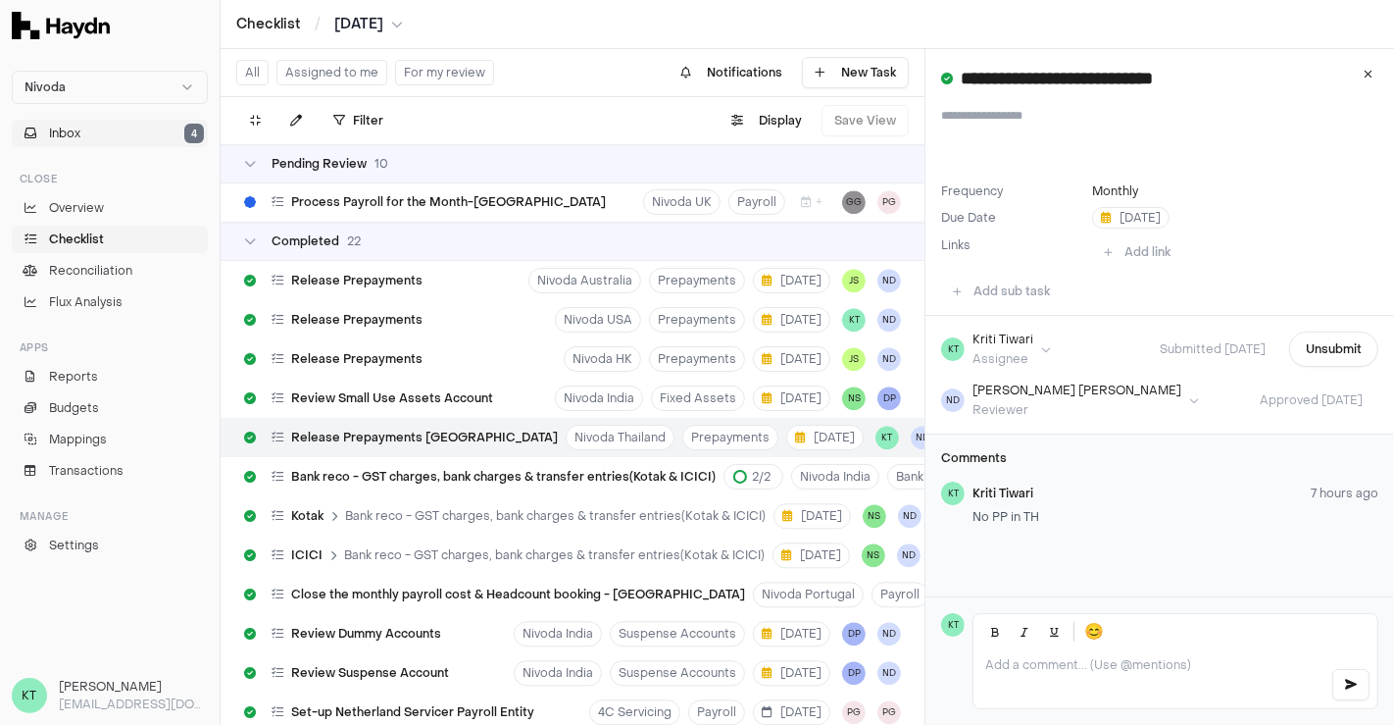
click at [146, 129] on button "Inbox 4" at bounding box center [110, 133] width 196 height 27
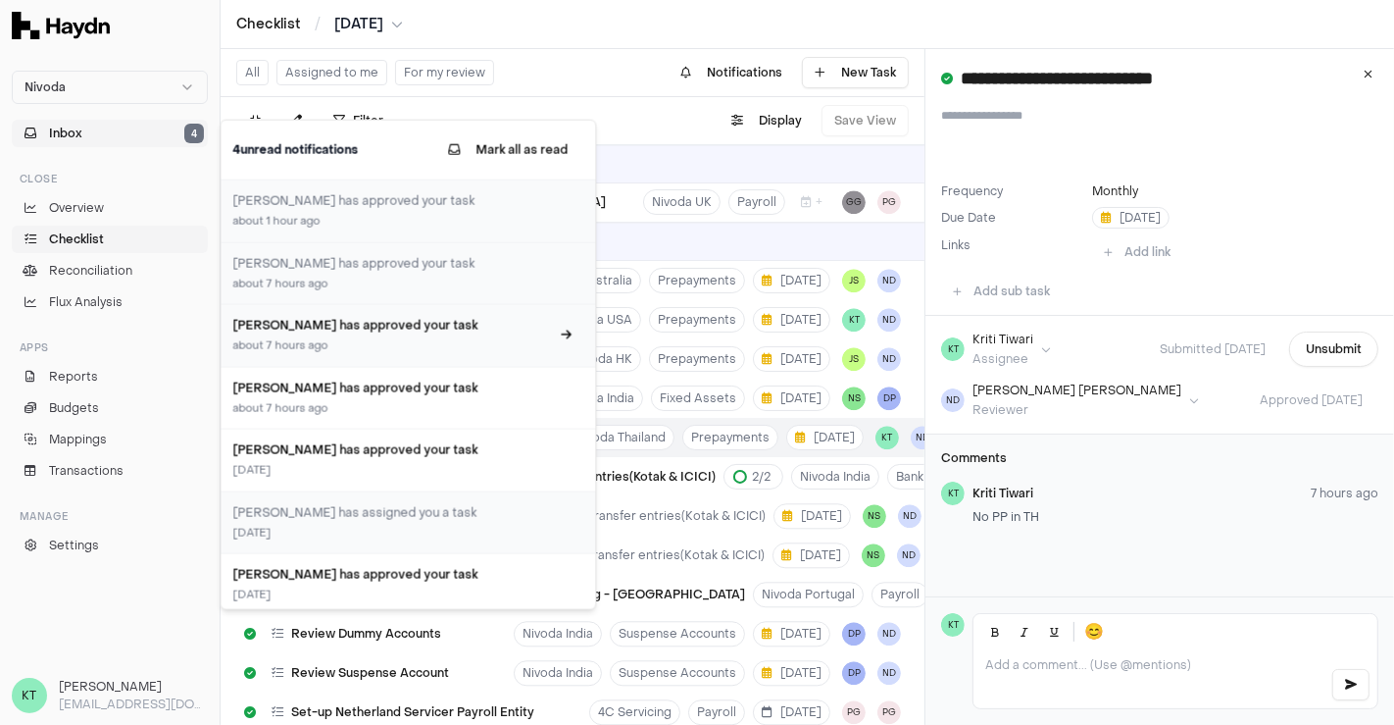
click at [402, 328] on h3 "[PERSON_NAME] has approved your task" at bounding box center [390, 326] width 317 height 18
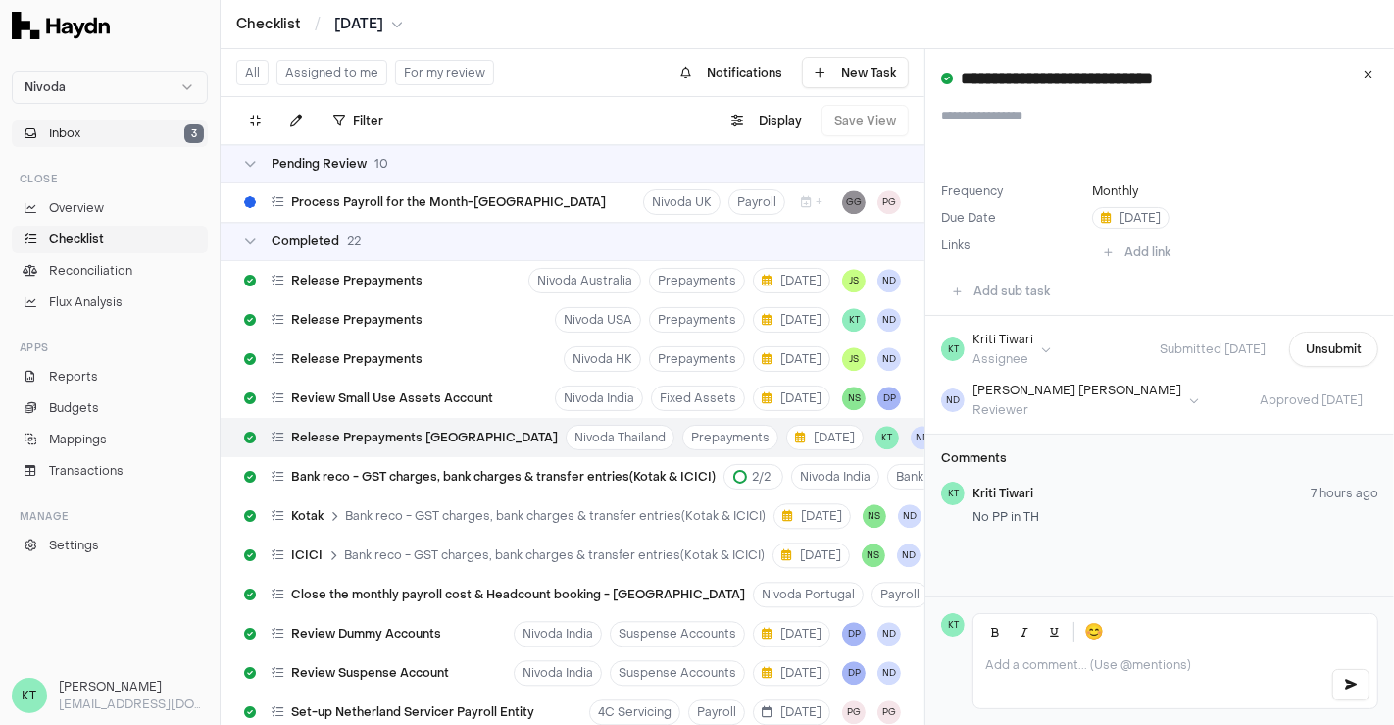
click at [153, 137] on button "Inbox 3" at bounding box center [110, 133] width 196 height 27
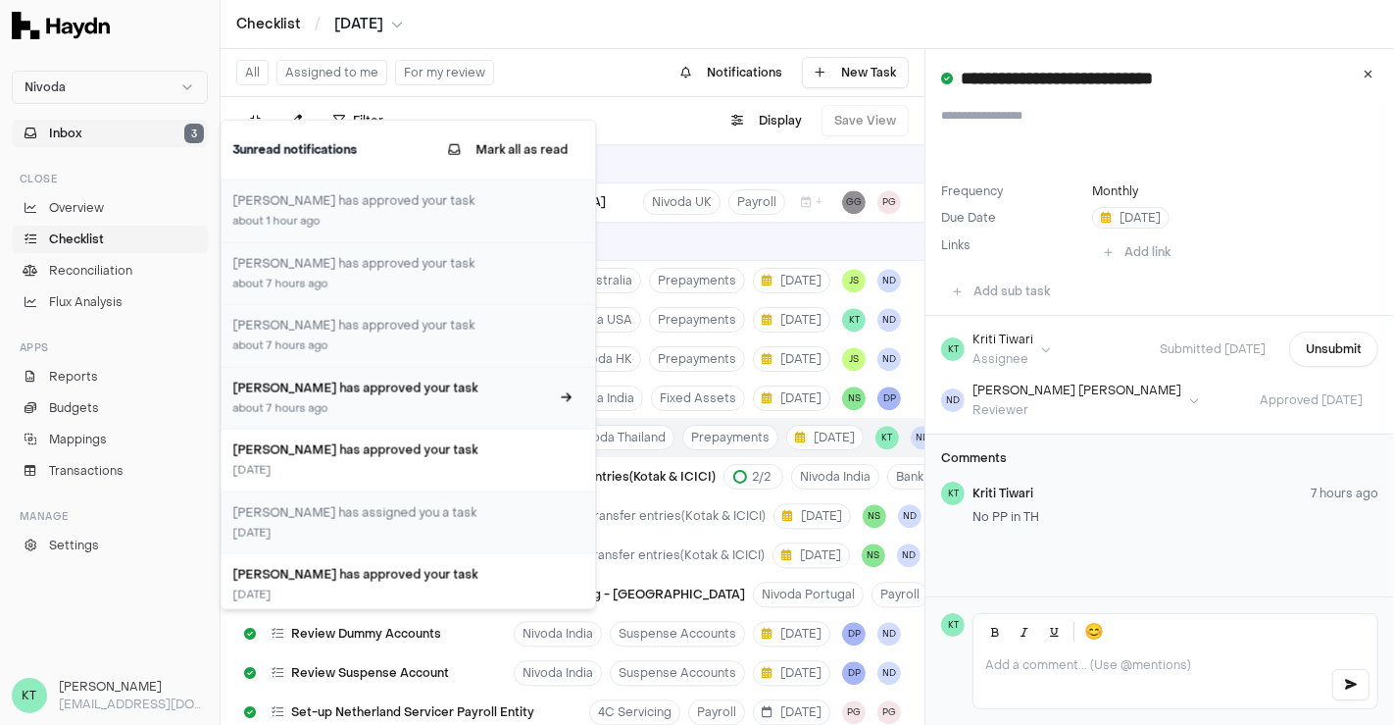
click at [380, 401] on div "about 7 hours ago" at bounding box center [390, 408] width 317 height 17
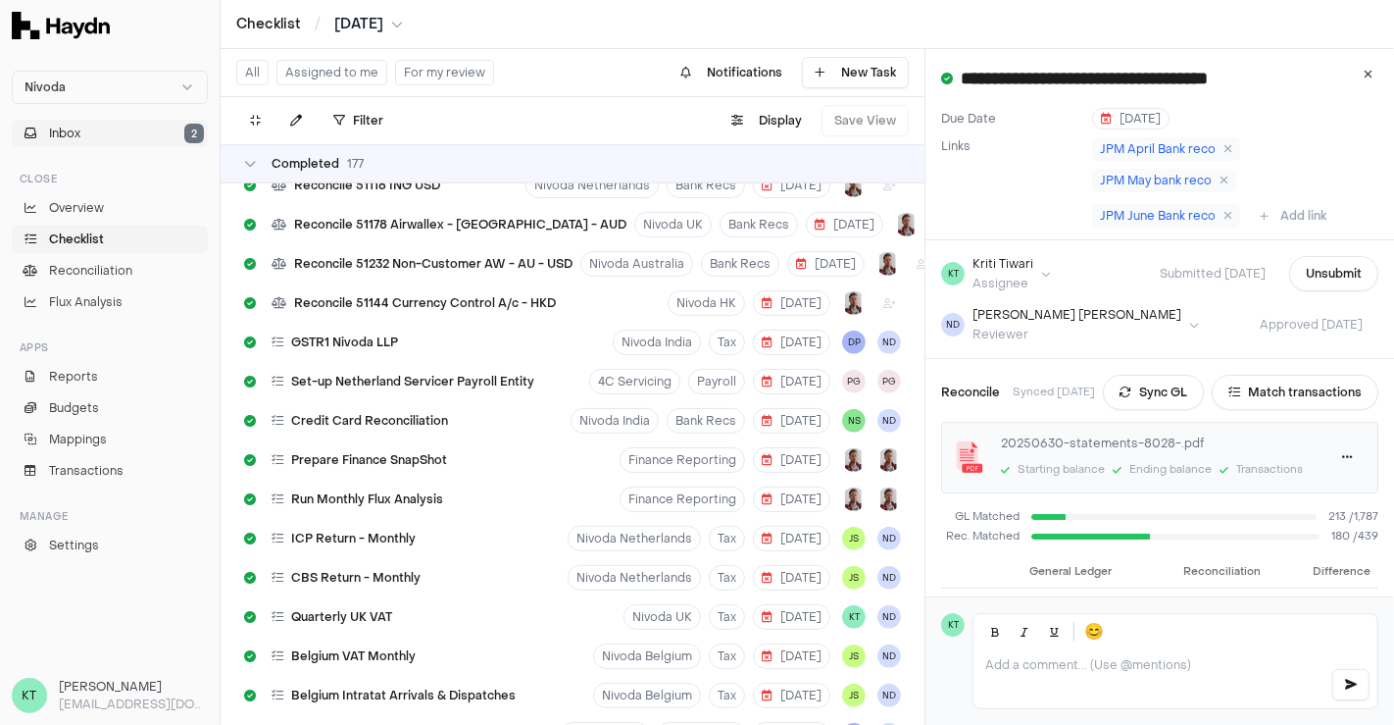
scroll to position [8365, 0]
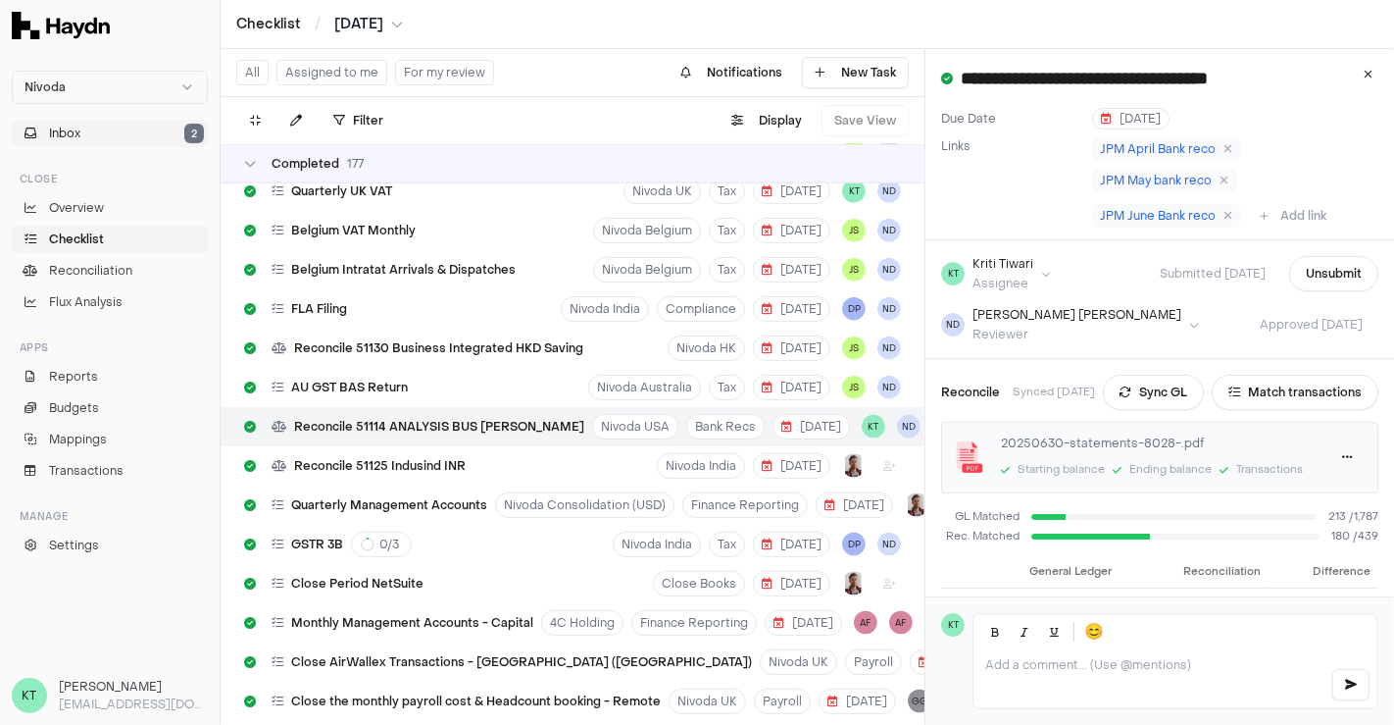
click at [97, 125] on button "Inbox 2" at bounding box center [110, 133] width 196 height 27
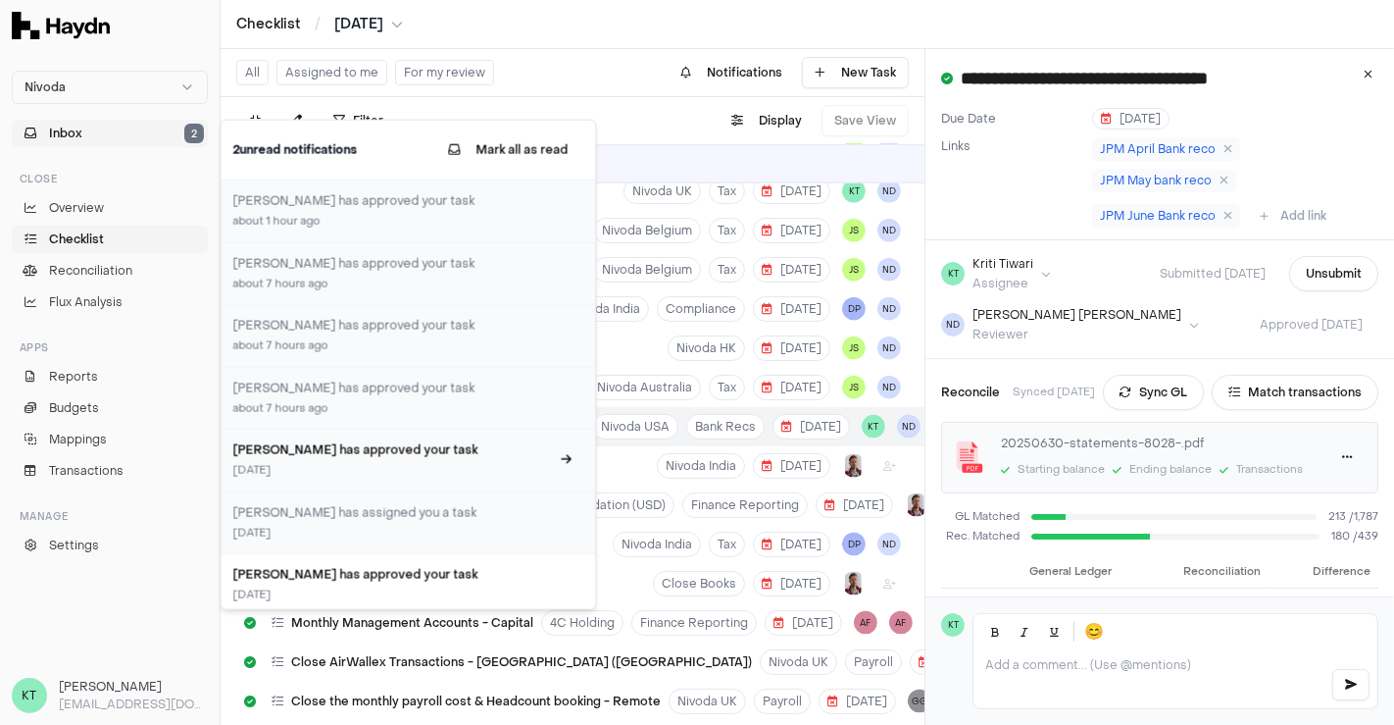
click at [408, 463] on div "[DATE]" at bounding box center [390, 471] width 317 height 17
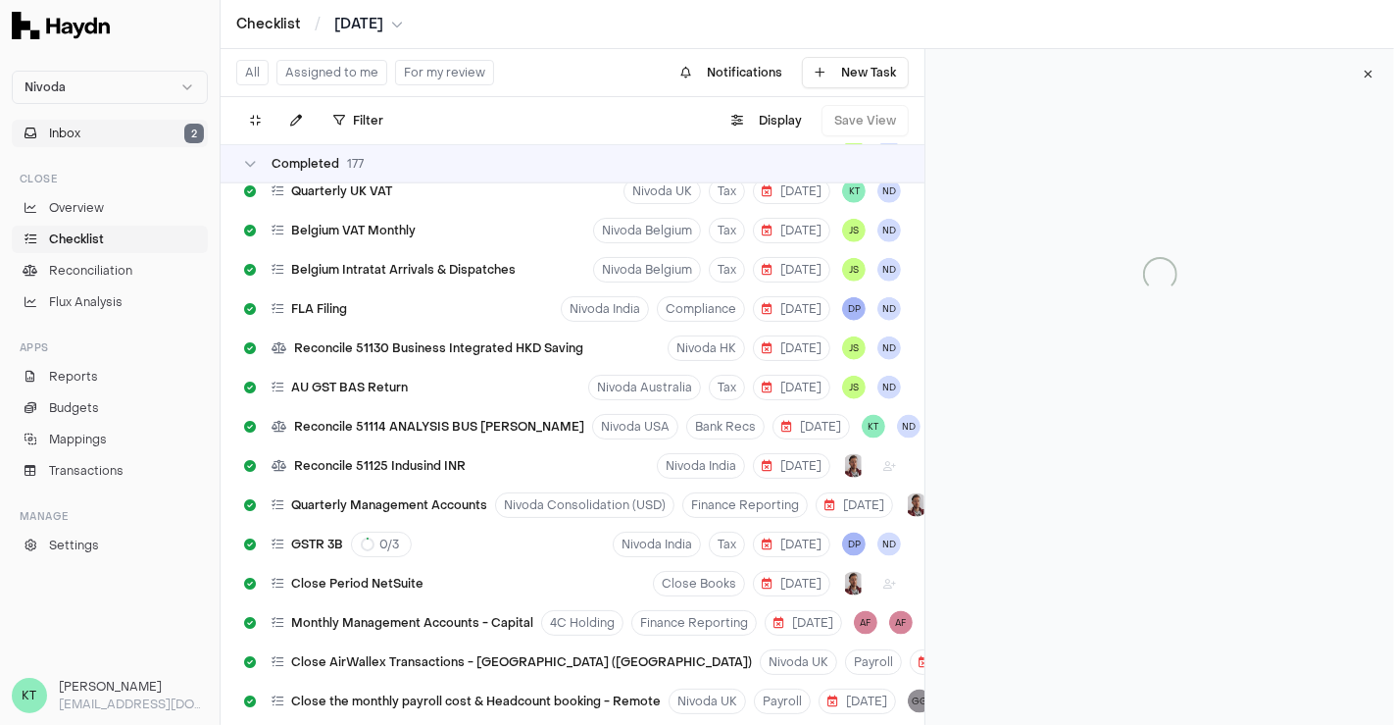
scroll to position [8757, 0]
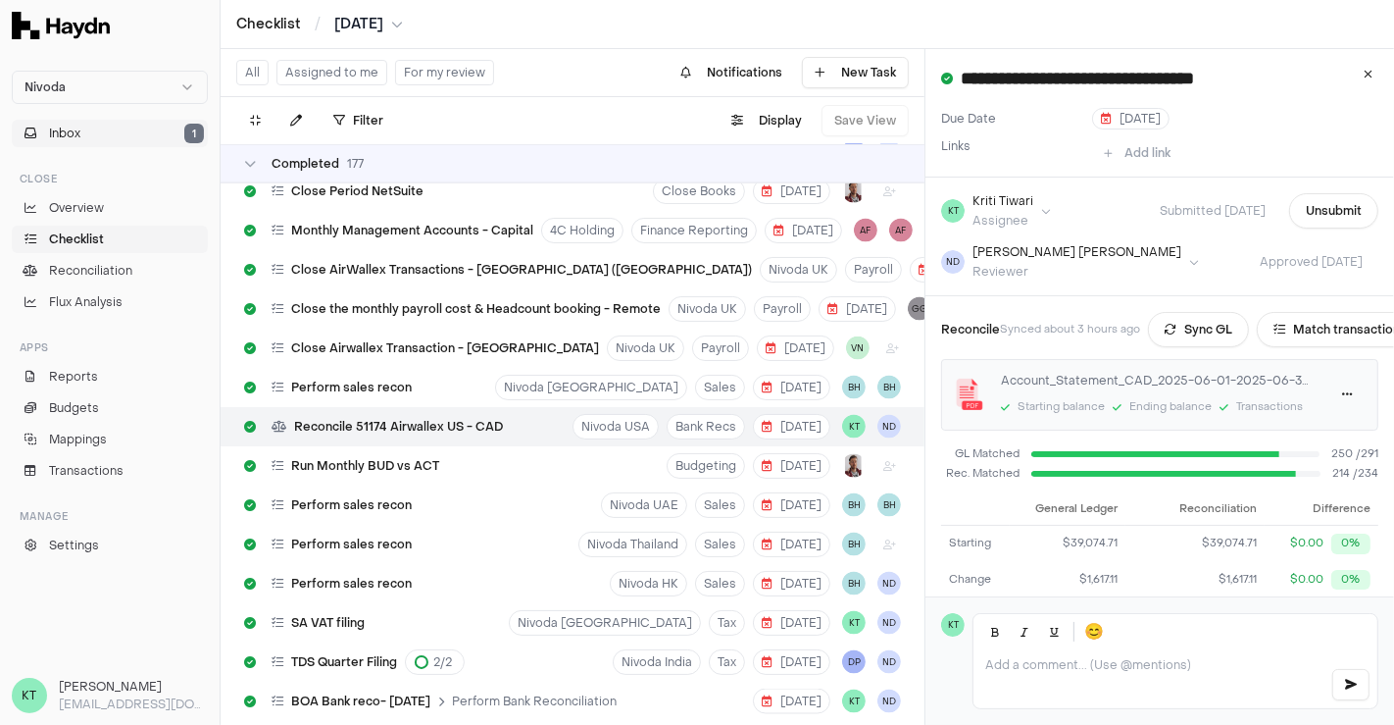
click at [140, 139] on button "Inbox 1" at bounding box center [110, 133] width 196 height 27
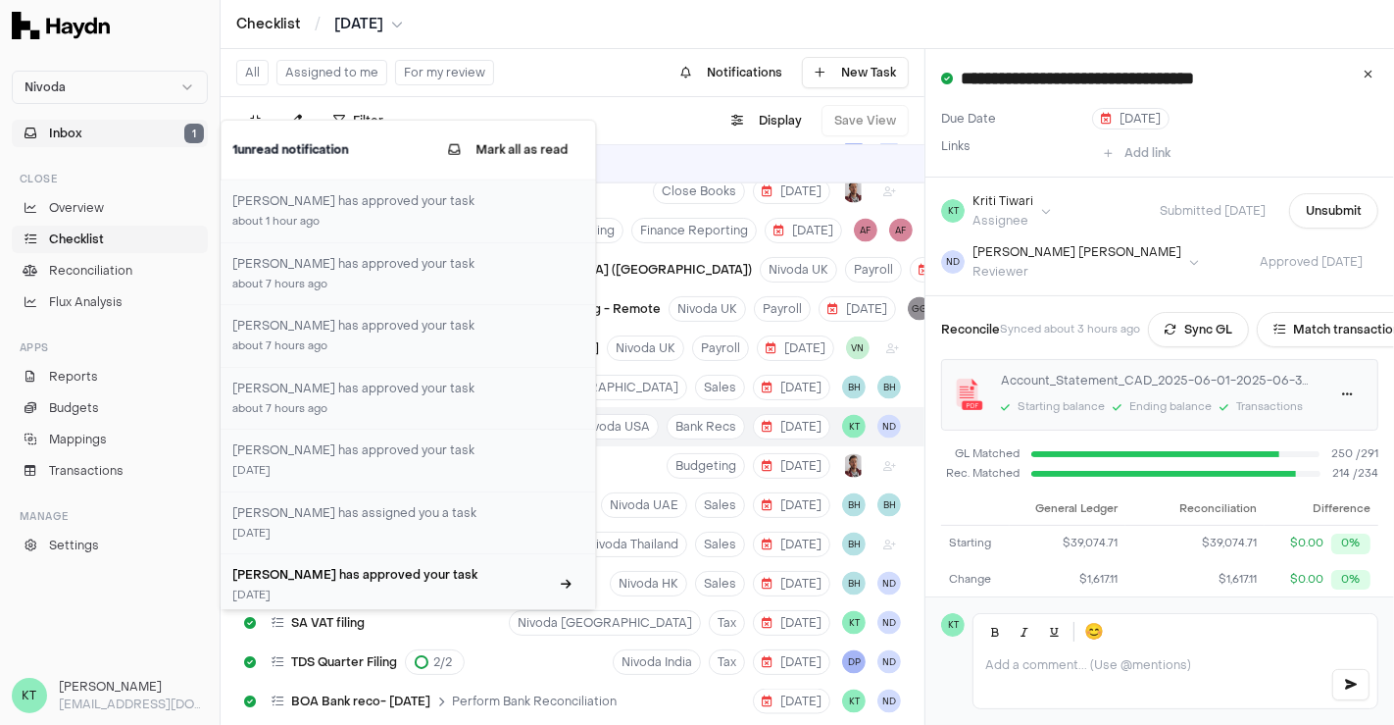
click at [402, 574] on h3 "[PERSON_NAME] has approved your task" at bounding box center [390, 575] width 317 height 18
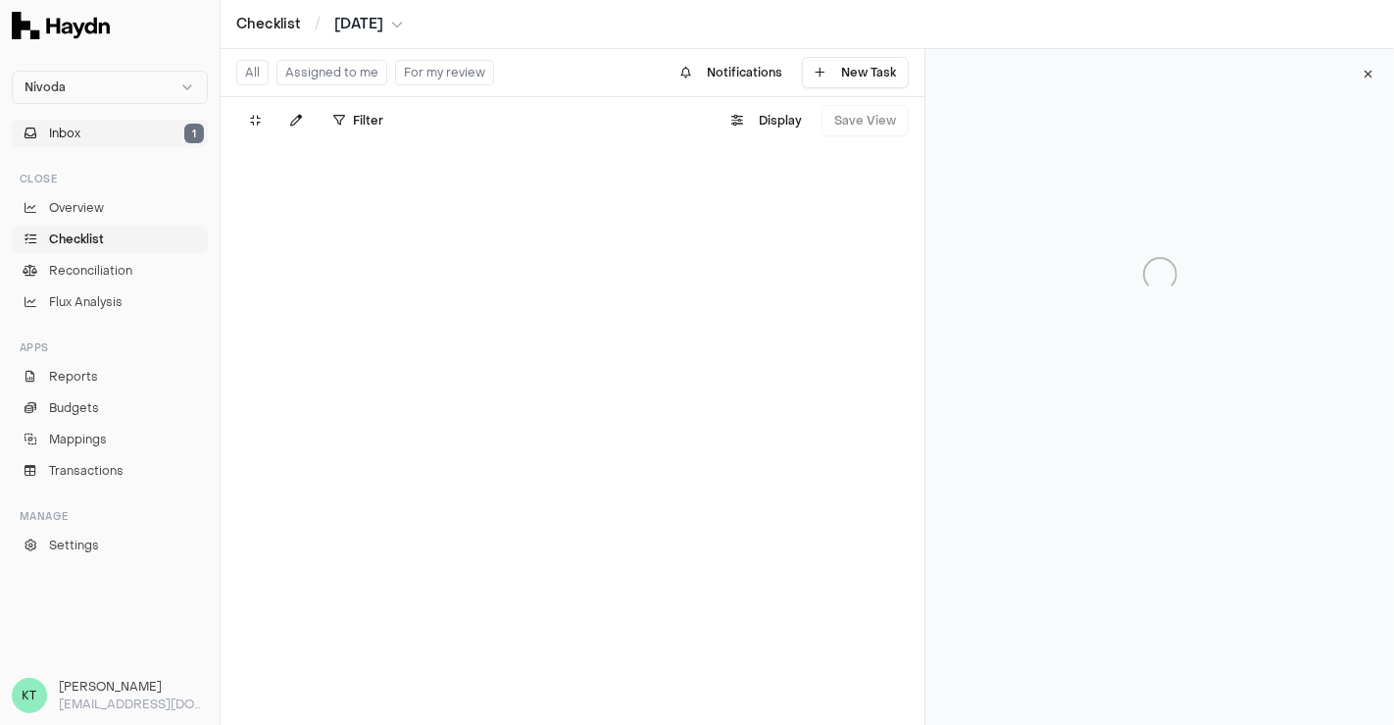
click at [149, 133] on button "Inbox 1" at bounding box center [110, 133] width 196 height 27
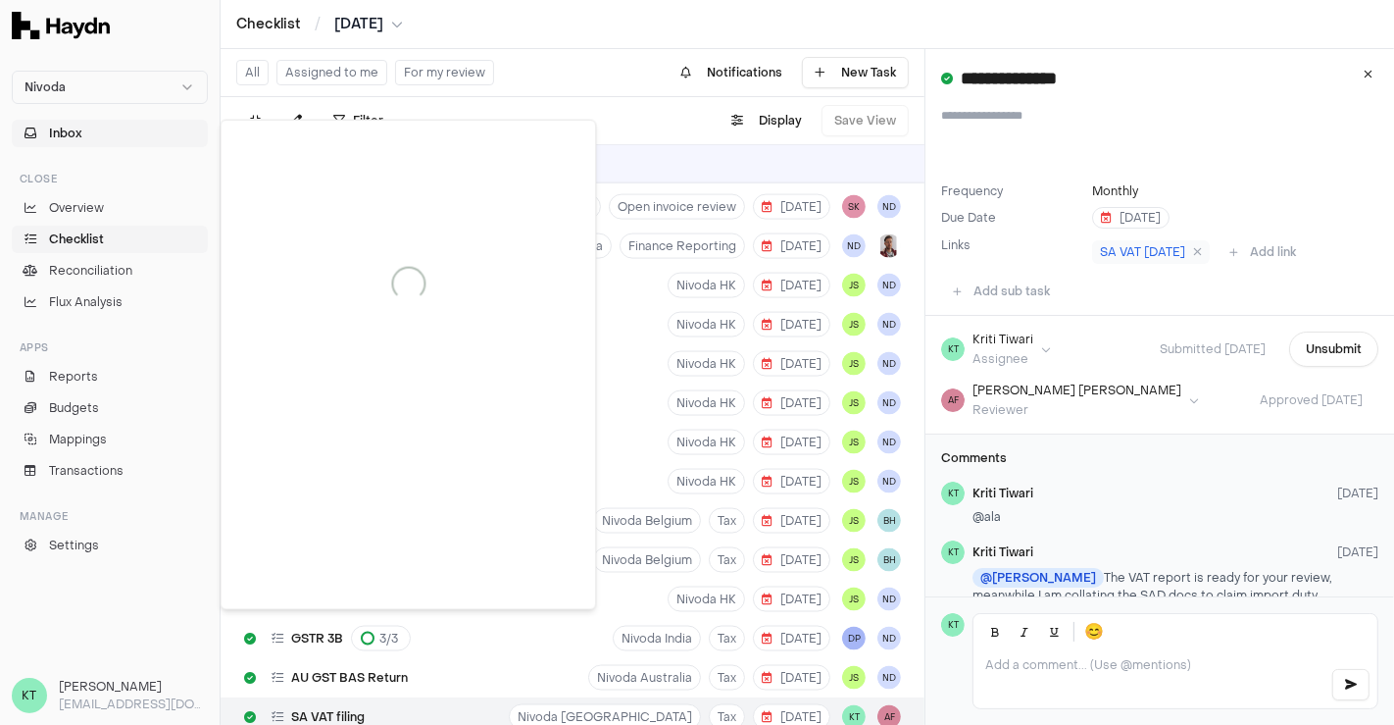
scroll to position [9031, 0]
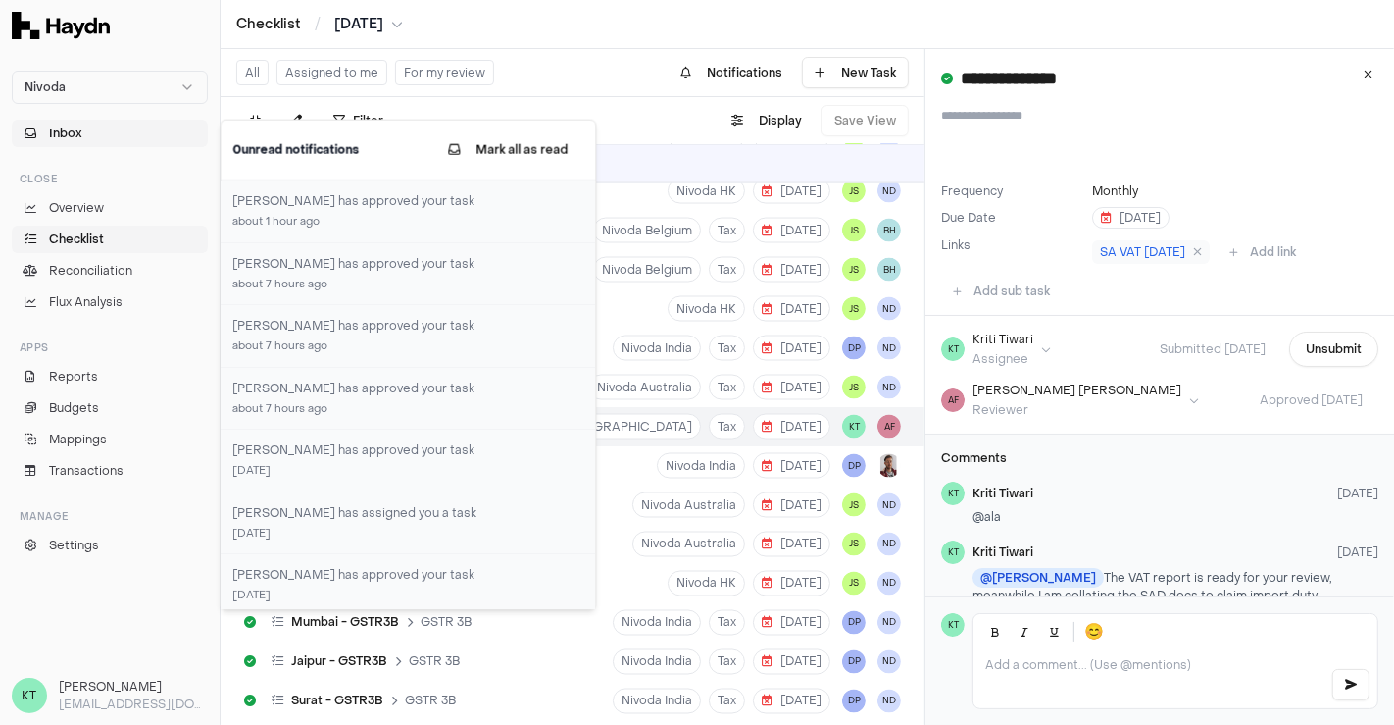
click at [659, 125] on div "Filter . Display Save View" at bounding box center [573, 120] width 704 height 47
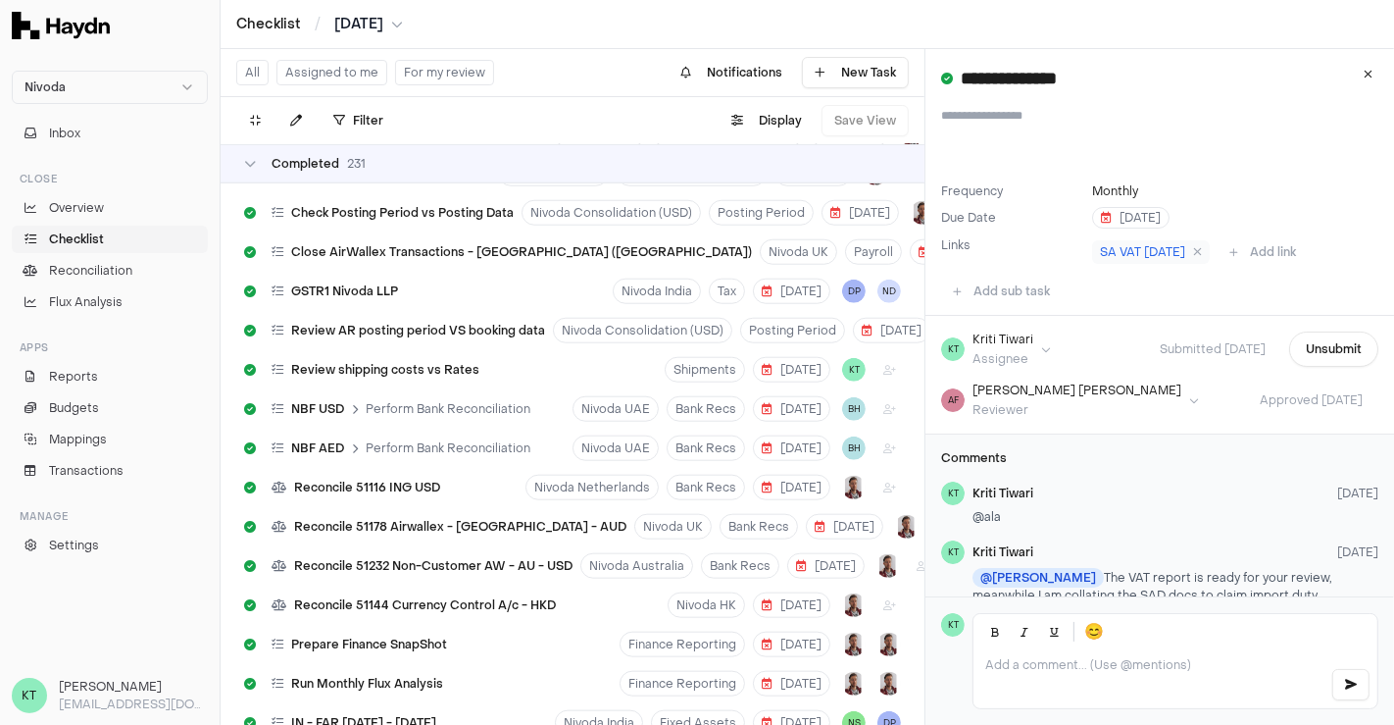
scroll to position [7595, 0]
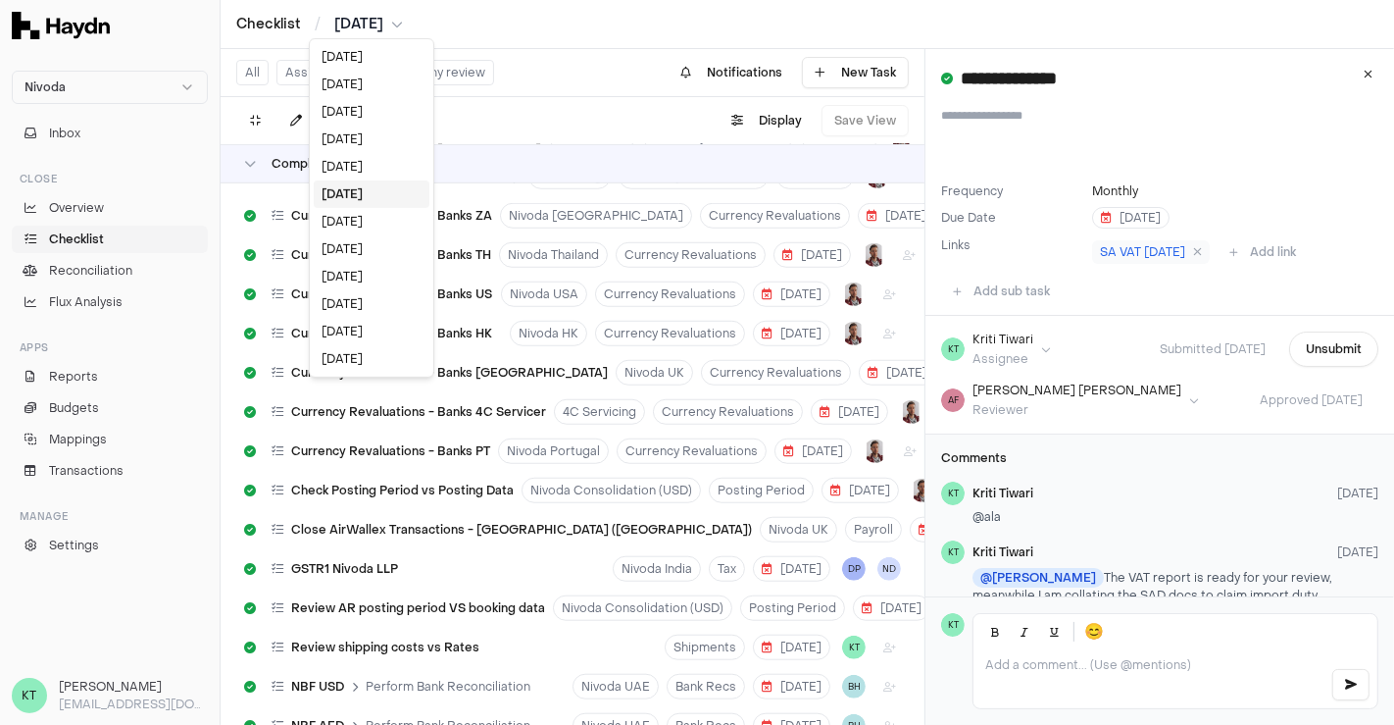
click at [356, 14] on html "Nivoda Inbox Close Overview Checklist Reconciliation Flux Analysis Apps Reports…" at bounding box center [697, 362] width 1394 height 725
click at [341, 164] on div "[DATE]" at bounding box center [372, 166] width 116 height 27
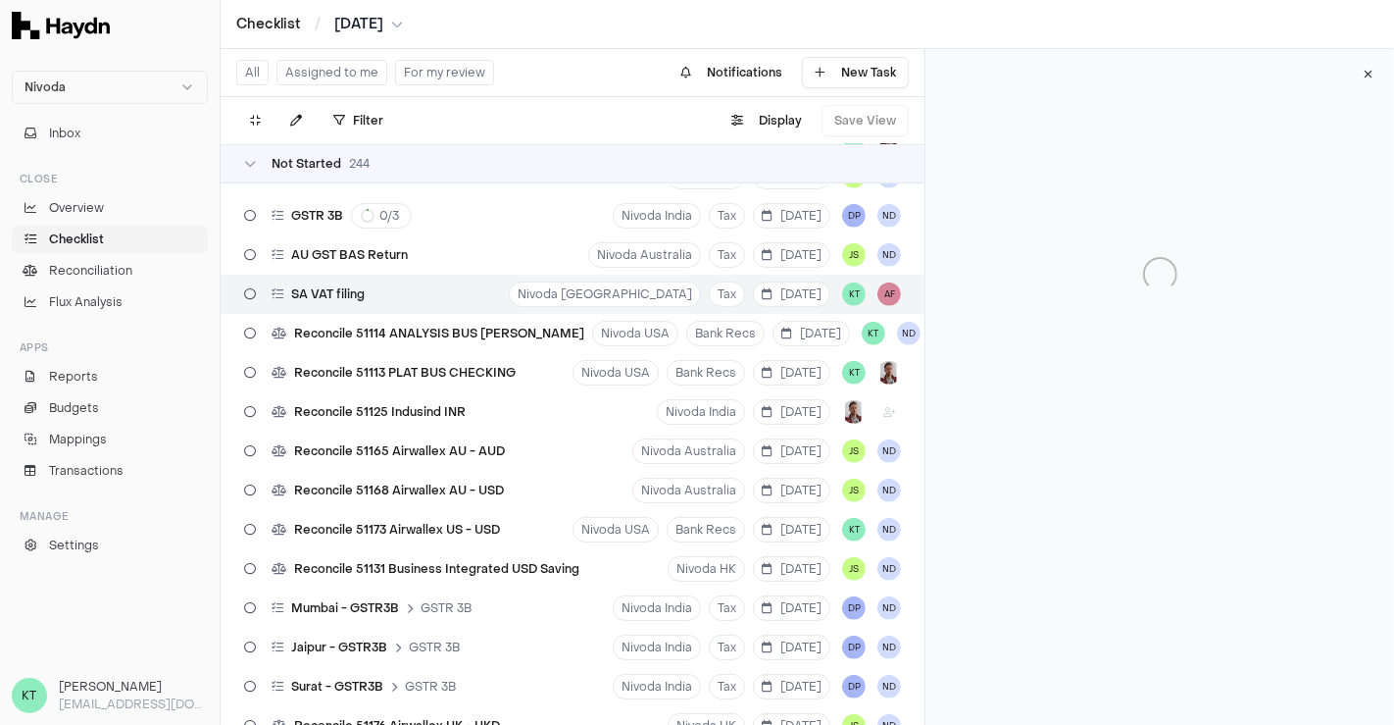
click at [538, 114] on div "Filter . Display Save View" at bounding box center [573, 120] width 704 height 47
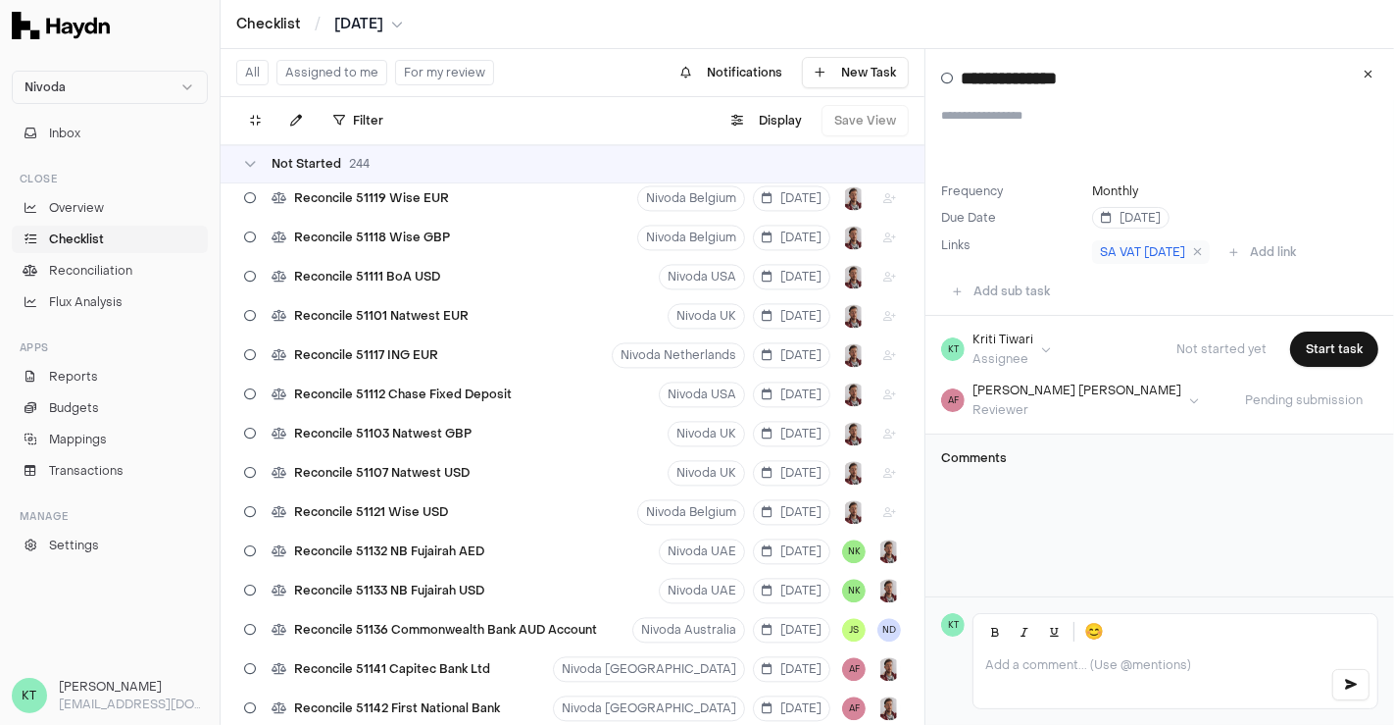
scroll to position [3261, 0]
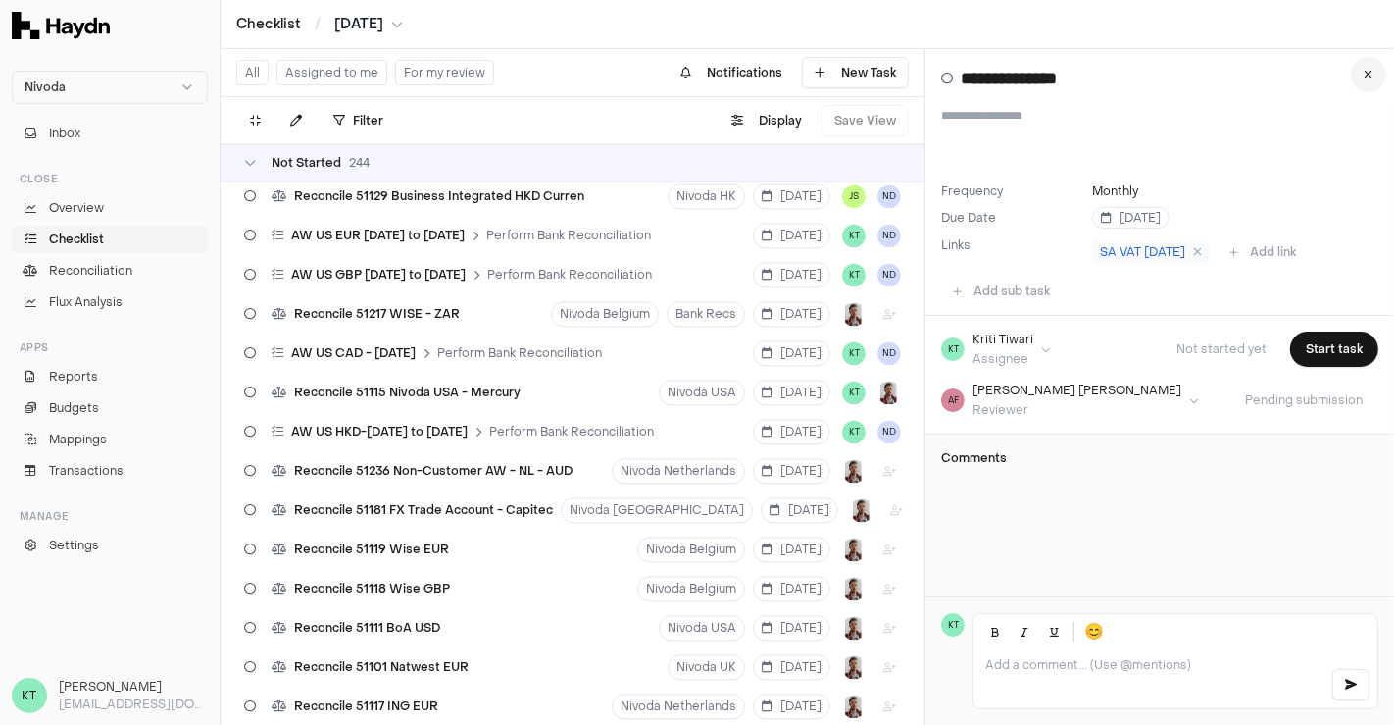
click at [1374, 81] on button at bounding box center [1368, 74] width 35 height 35
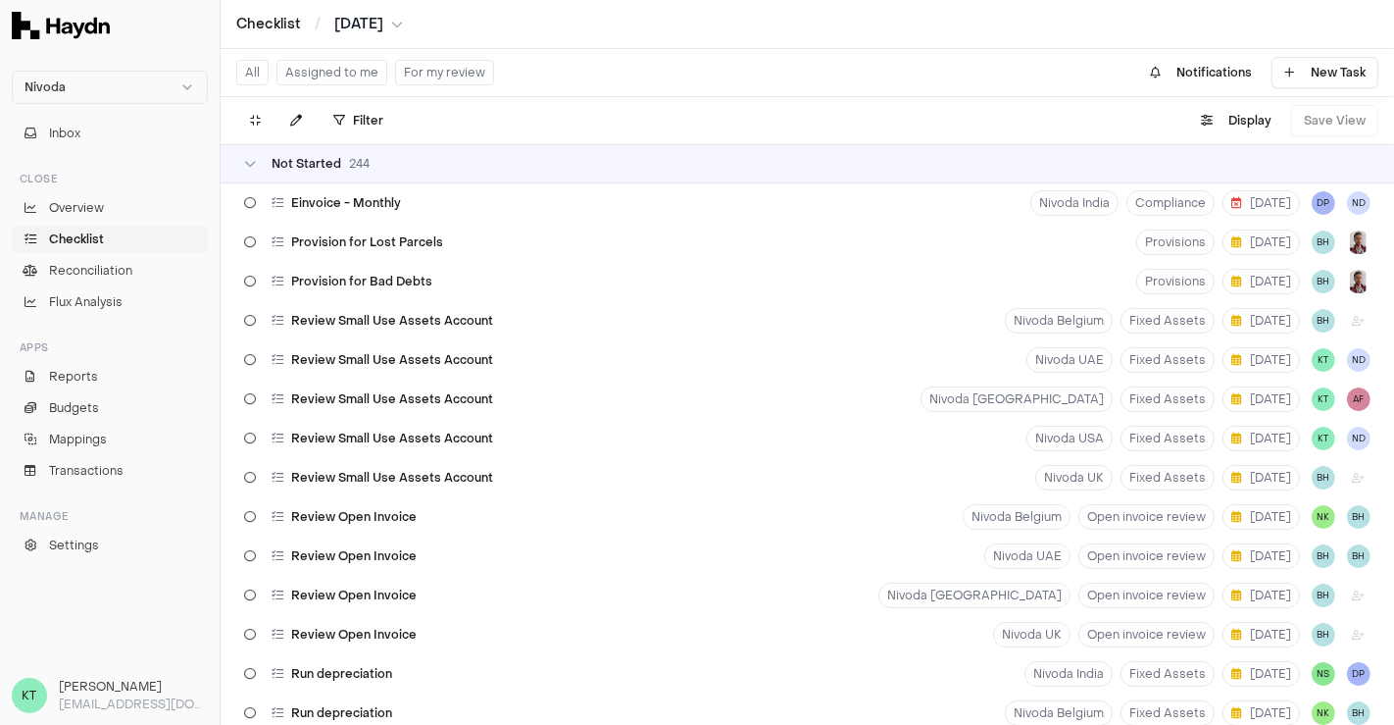
click at [324, 69] on button "Assigned to me" at bounding box center [331, 72] width 111 height 25
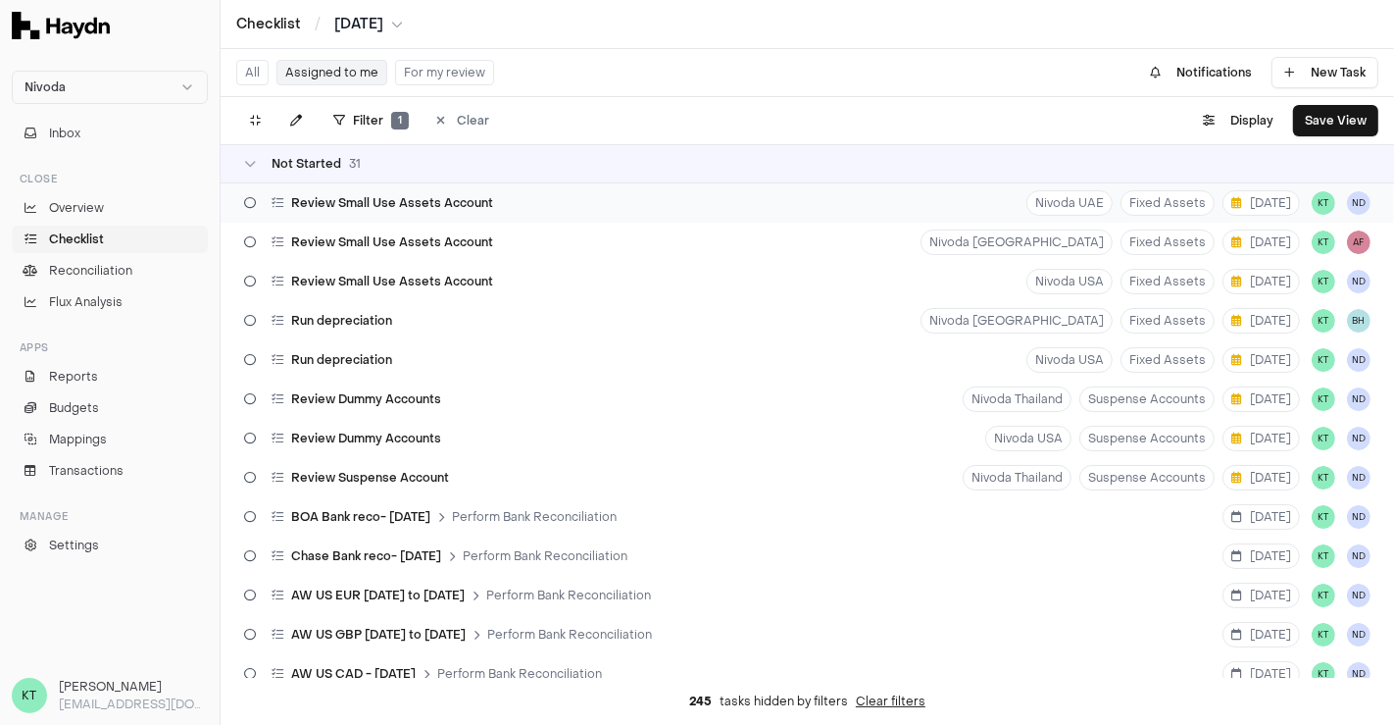
click at [728, 205] on div "Review Small Use Assets Account Nivoda UAE Fixed Assets [DATE] KT ND" at bounding box center [808, 202] width 1174 height 39
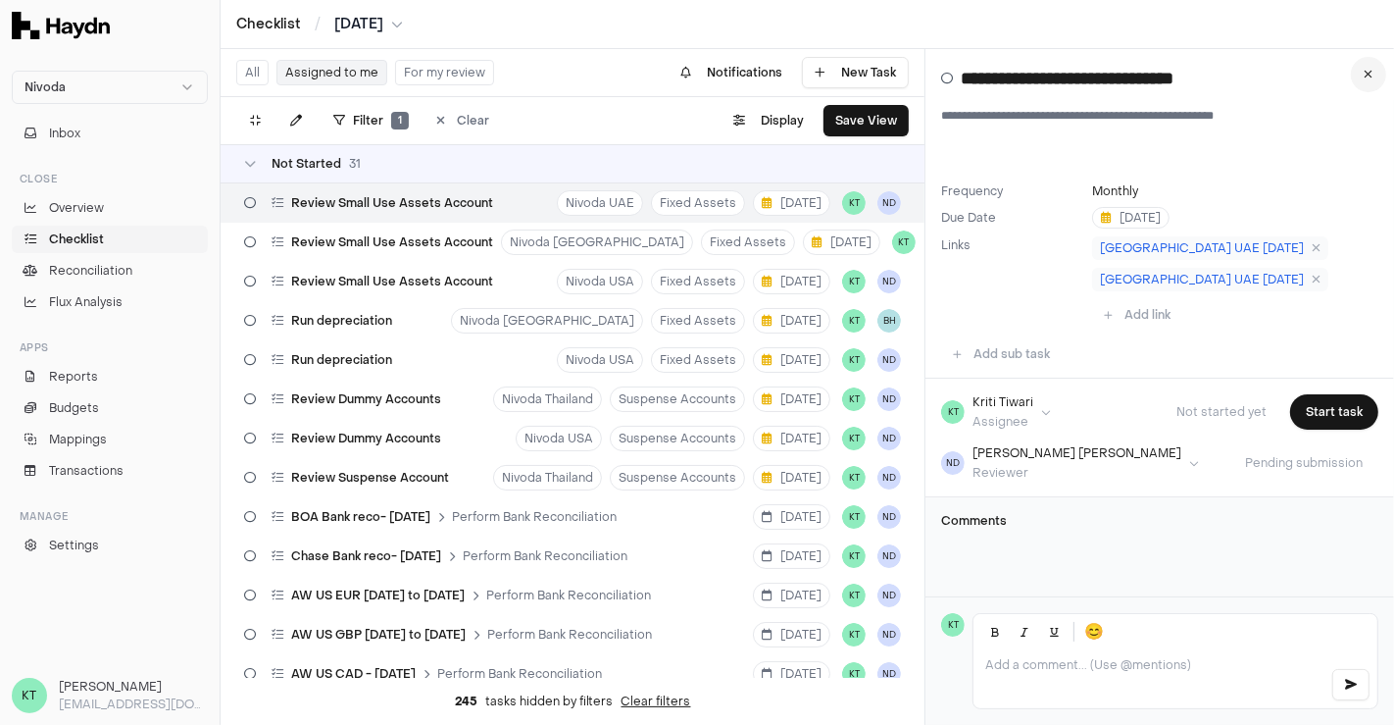
click at [1371, 78] on icon at bounding box center [1369, 75] width 9 height 12
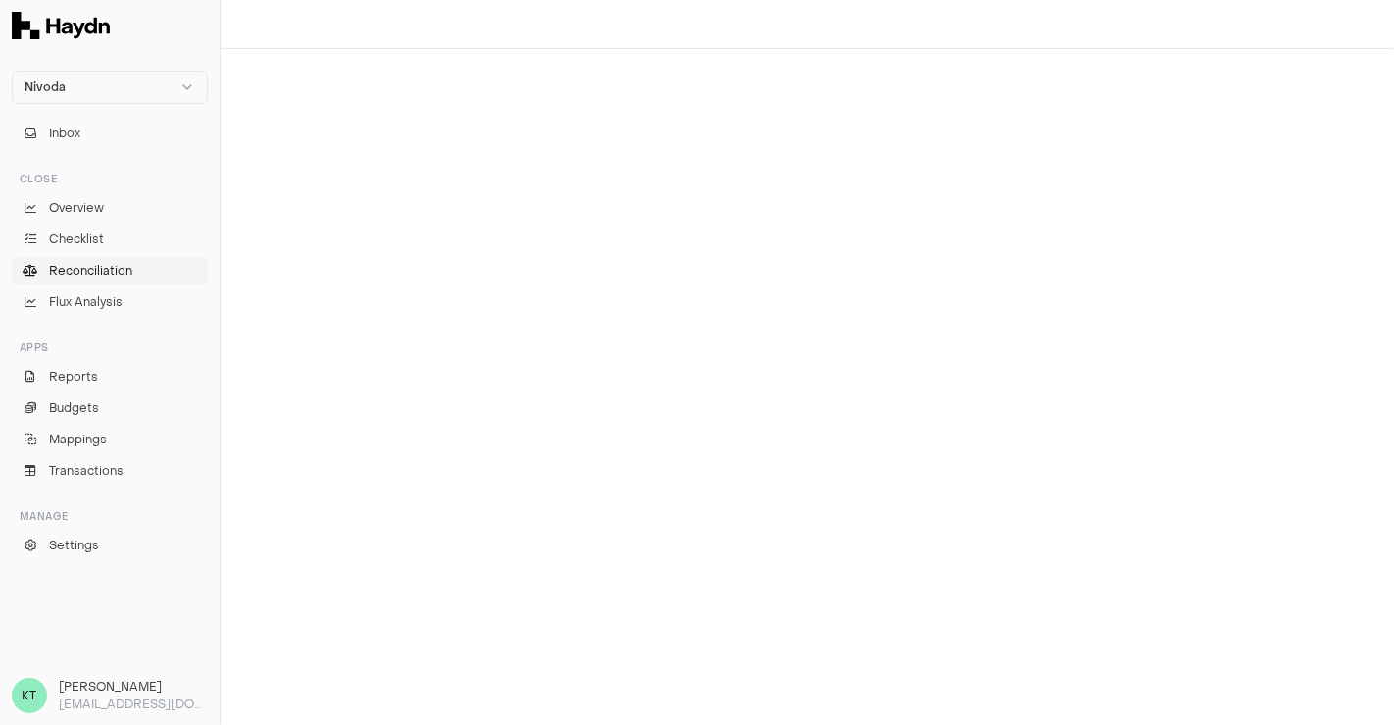
click at [116, 272] on span "Reconciliation" at bounding box center [90, 271] width 83 height 18
